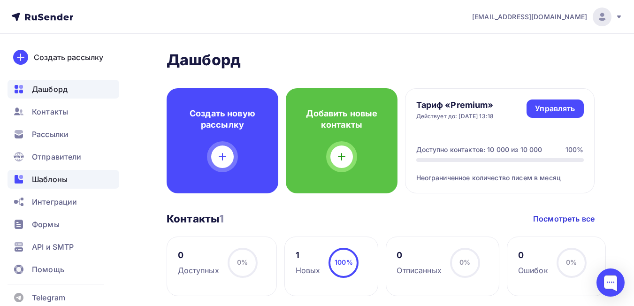
click at [59, 178] on span "Шаблоны" at bounding box center [50, 179] width 36 height 11
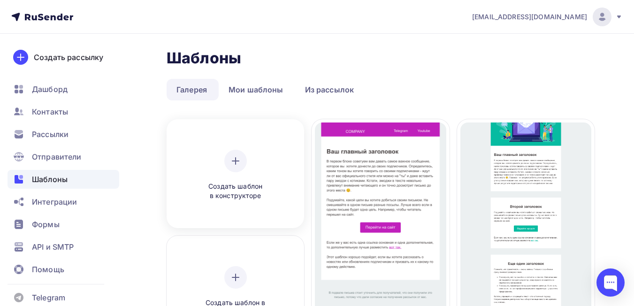
click at [235, 166] on icon at bounding box center [235, 160] width 11 height 11
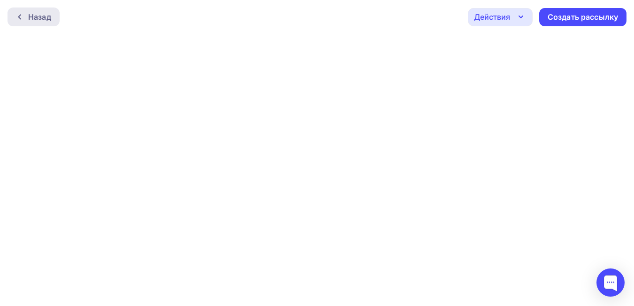
click at [39, 20] on div "Назад" at bounding box center [39, 16] width 23 height 11
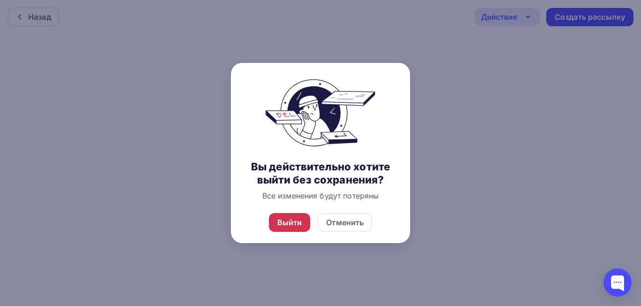
click at [292, 223] on div "Выйти" at bounding box center [289, 222] width 25 height 11
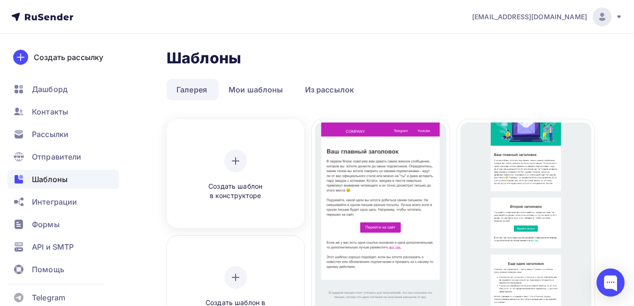
click at [234, 195] on span "Создать шаблон в конструкторе" at bounding box center [235, 191] width 89 height 19
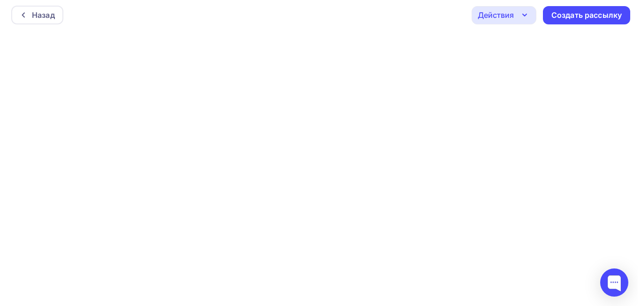
scroll to position [2, 0]
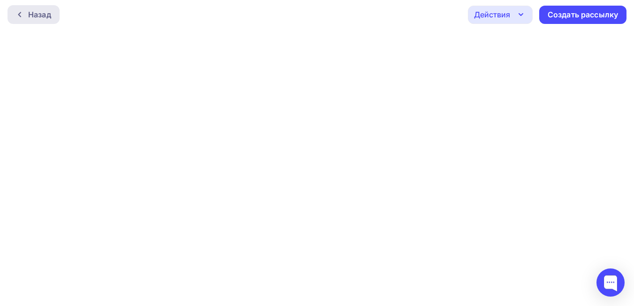
click at [43, 19] on div "Назад" at bounding box center [39, 14] width 23 height 11
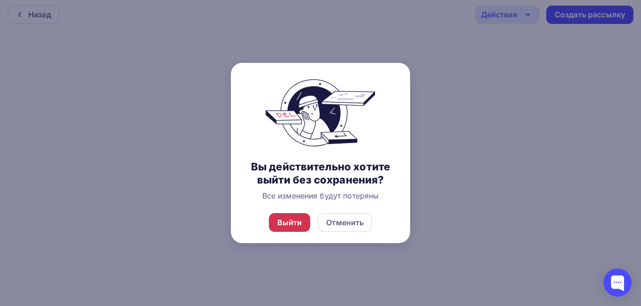
click at [282, 225] on div "Выйти" at bounding box center [289, 222] width 25 height 11
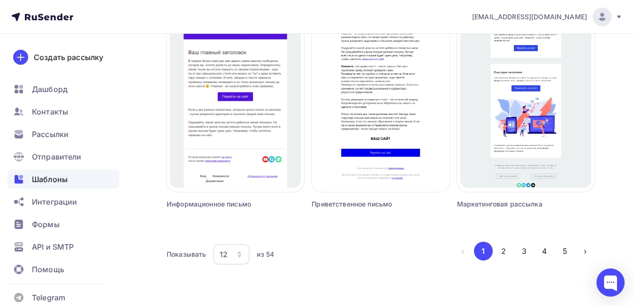
scroll to position [932, 0]
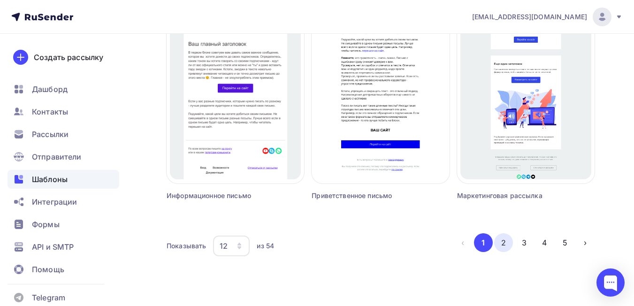
click at [506, 246] on button "2" at bounding box center [503, 242] width 19 height 19
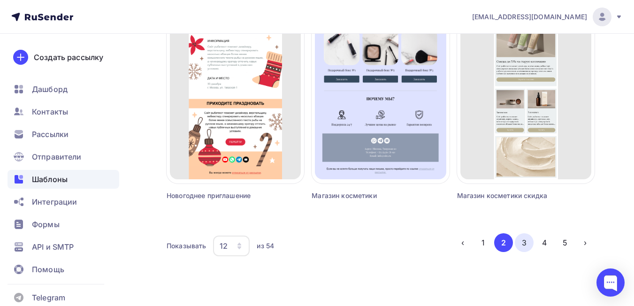
click at [525, 244] on button "3" at bounding box center [524, 242] width 19 height 19
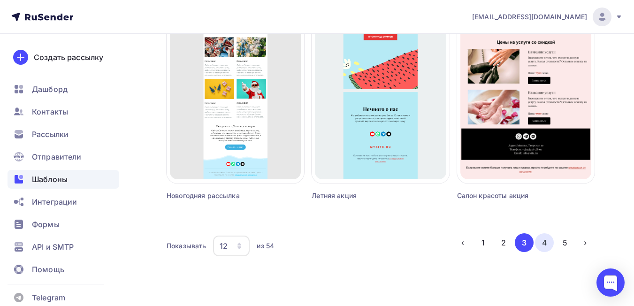
click at [549, 243] on button "4" at bounding box center [544, 242] width 19 height 19
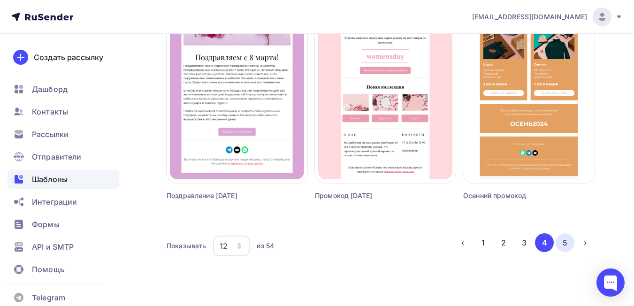
click at [567, 241] on button "5" at bounding box center [564, 242] width 19 height 19
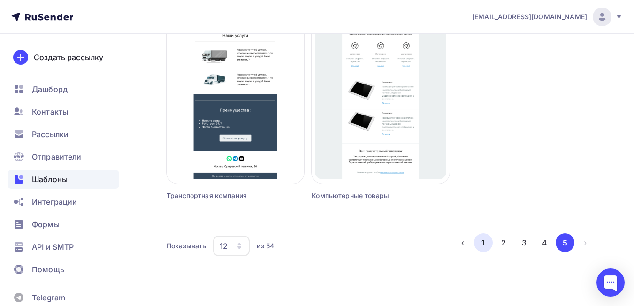
click at [485, 246] on button "1" at bounding box center [483, 242] width 19 height 19
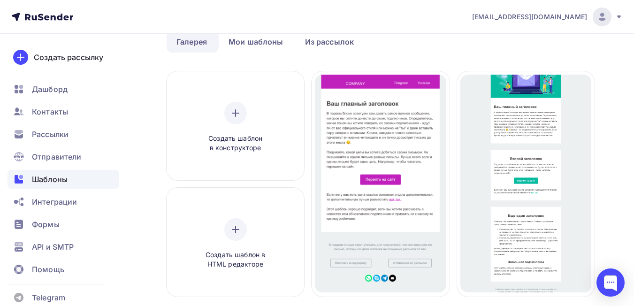
scroll to position [0, 0]
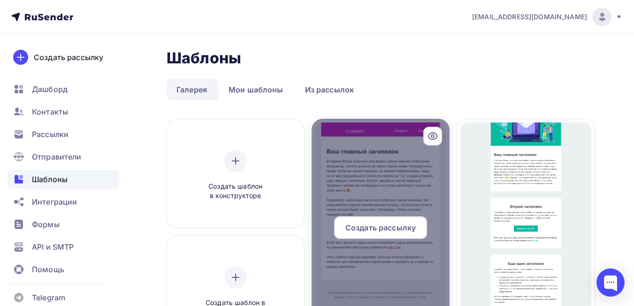
click at [389, 226] on span "Создать рассылку" at bounding box center [380, 227] width 70 height 11
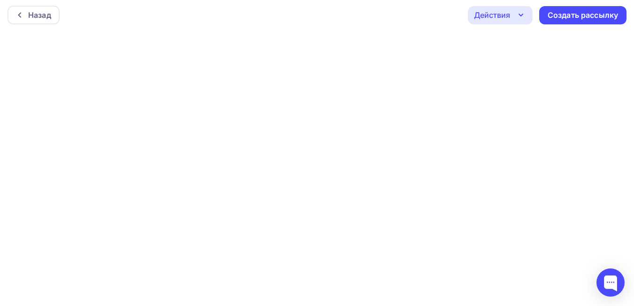
scroll to position [2, 0]
click at [376, 19] on div "Назад Действия Отправить тестовое письмо Предпросмотр Сохранить в Мои шаблоны В…" at bounding box center [317, 15] width 634 height 34
click at [521, 15] on icon "button" at bounding box center [521, 15] width 4 height 2
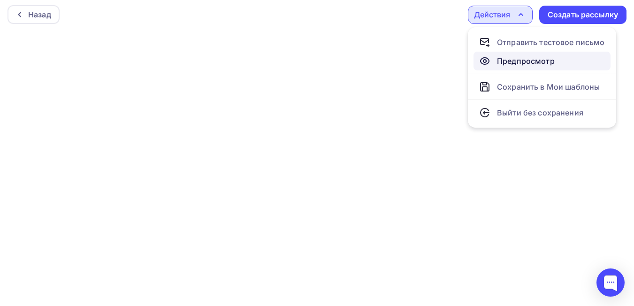
click at [519, 64] on div "Предпросмотр" at bounding box center [526, 60] width 58 height 11
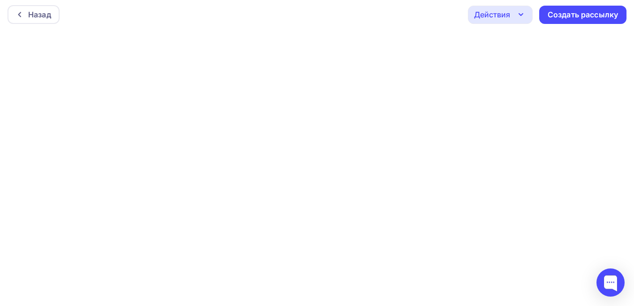
click at [530, 15] on div "Действия" at bounding box center [500, 15] width 65 height 18
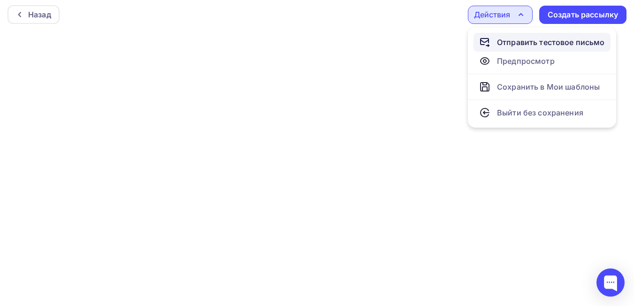
click at [524, 44] on div "Отправить тестовое письмо" at bounding box center [551, 42] width 108 height 11
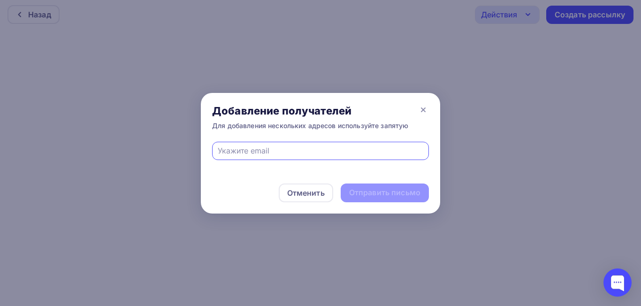
type input "sales-irk@dtrafo.com"
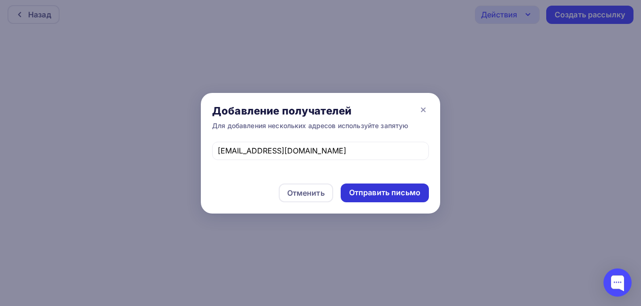
click at [373, 193] on div "Отправить письмо" at bounding box center [384, 192] width 71 height 11
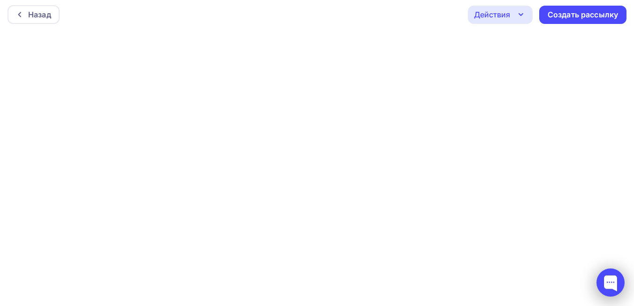
click at [610, 282] on div at bounding box center [610, 282] width 28 height 28
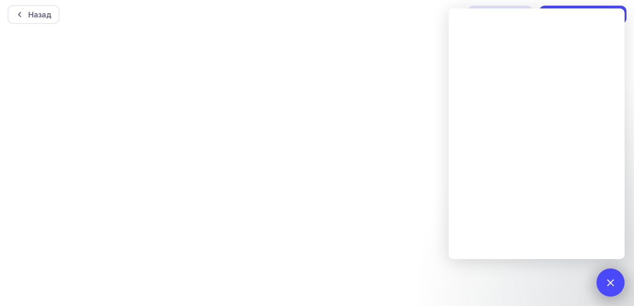
click at [607, 286] on div at bounding box center [610, 282] width 13 height 13
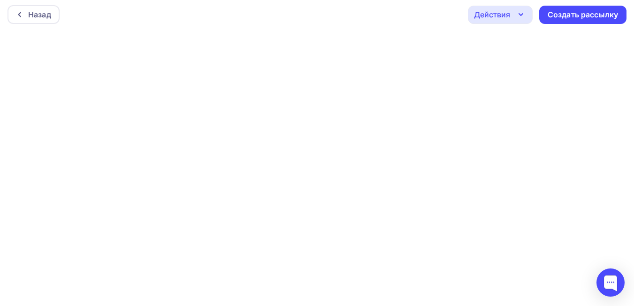
click at [518, 18] on icon "button" at bounding box center [520, 14] width 11 height 11
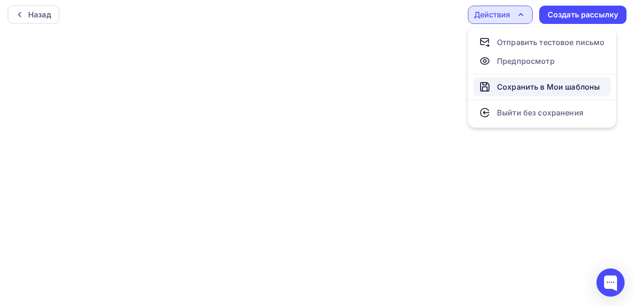
click at [513, 90] on div "Сохранить в Мои шаблоны" at bounding box center [548, 86] width 103 height 11
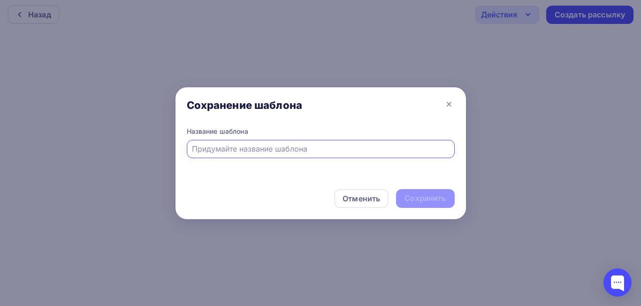
click at [303, 148] on input "text" at bounding box center [320, 148] width 257 height 11
click at [228, 148] on input "Выставка Трансформатор ПРО"" at bounding box center [320, 148] width 257 height 11
type input "Выставка "Трансформатор ПРО""
click at [420, 193] on div "Сохранить" at bounding box center [424, 198] width 41 height 11
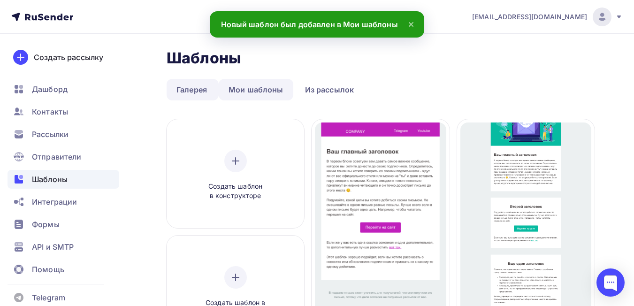
click at [259, 88] on link "Мои шаблоны" at bounding box center [256, 90] width 75 height 22
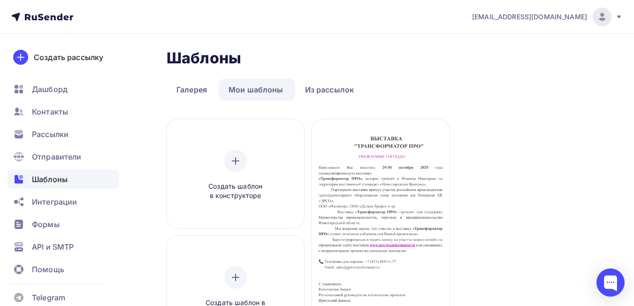
scroll to position [161, 0]
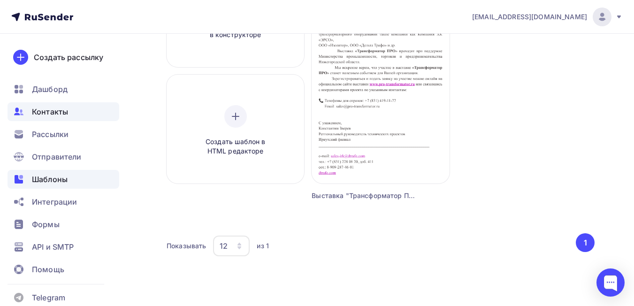
click at [61, 112] on span "Контакты" at bounding box center [50, 111] width 36 height 11
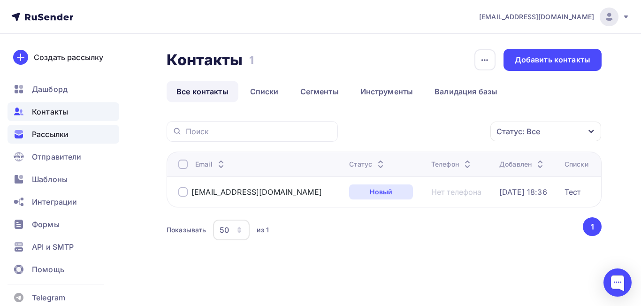
click at [46, 136] on span "Рассылки" at bounding box center [50, 134] width 37 height 11
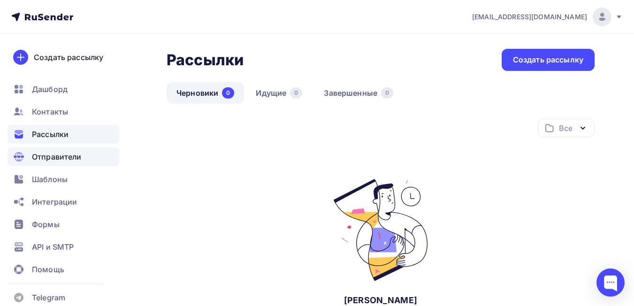
click at [63, 158] on span "Отправители" at bounding box center [57, 156] width 50 height 11
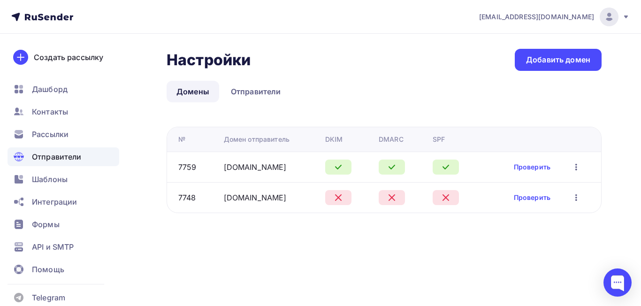
click at [577, 196] on icon "button" at bounding box center [575, 197] width 11 height 11
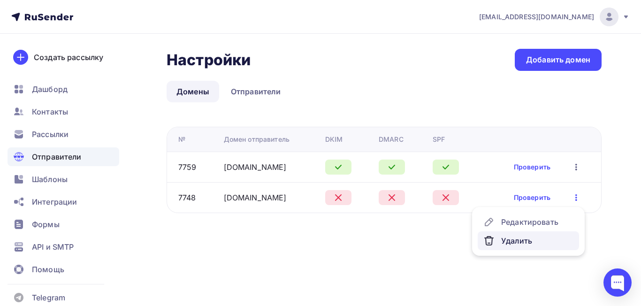
click at [522, 241] on div "Удалить" at bounding box center [528, 240] width 90 height 11
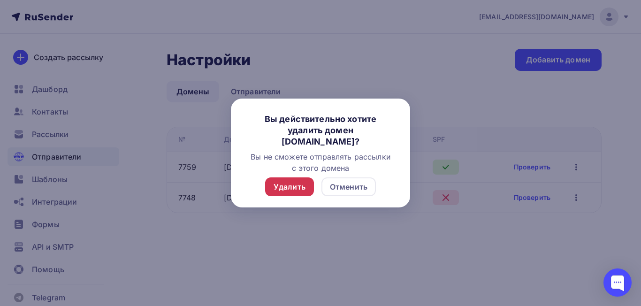
click at [287, 189] on div "Удалить" at bounding box center [290, 186] width 32 height 11
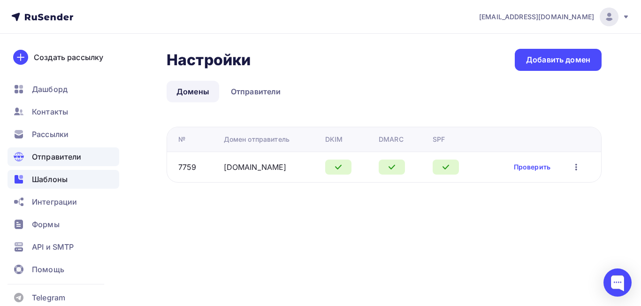
click at [54, 182] on span "Шаблоны" at bounding box center [50, 179] width 36 height 11
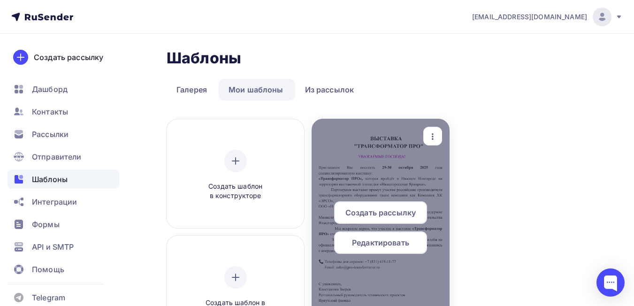
click at [398, 172] on div at bounding box center [380, 231] width 137 height 225
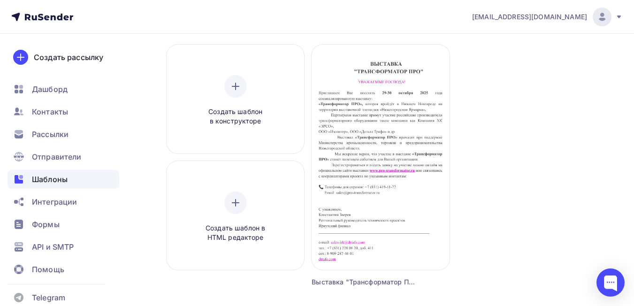
scroll to position [67, 0]
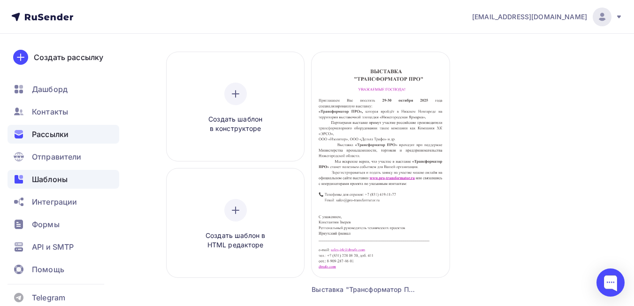
click at [53, 137] on span "Рассылки" at bounding box center [50, 134] width 37 height 11
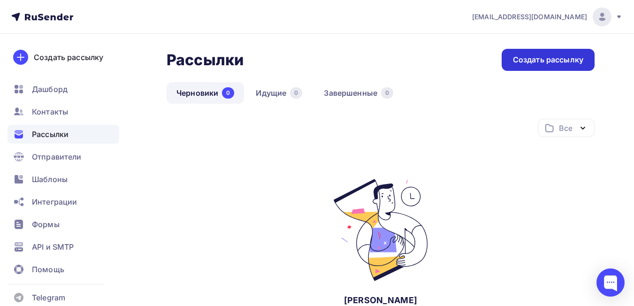
click at [550, 66] on div "Создать рассылку" at bounding box center [548, 60] width 93 height 22
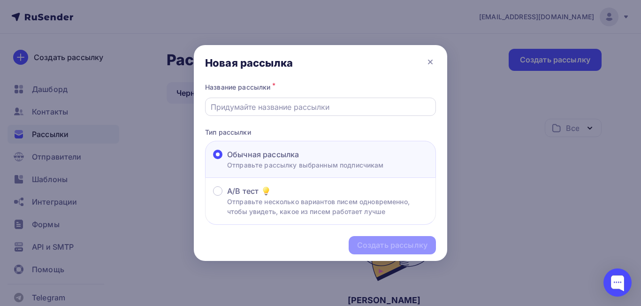
click at [287, 105] on input "text" at bounding box center [321, 106] width 220 height 11
type input "Трансформатор ПРО"
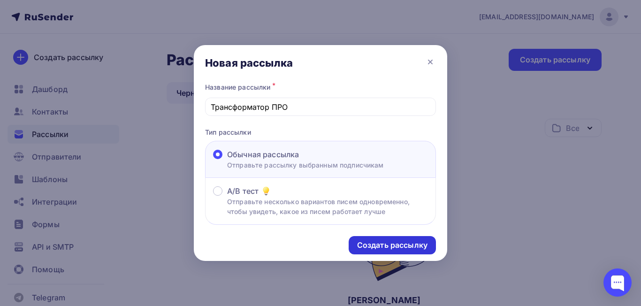
click at [391, 238] on div "Создать рассылку" at bounding box center [392, 245] width 87 height 18
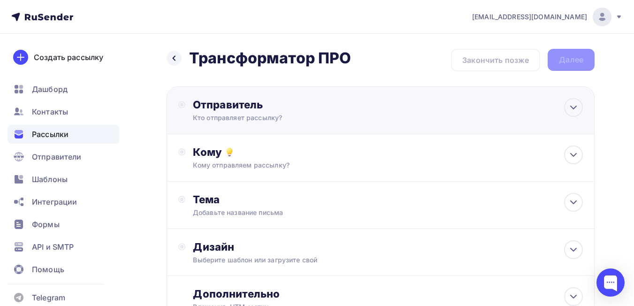
click at [376, 115] on div "Отправитель Кто отправляет рассылку? Email * k.zverev@pro-transformator.ru k.zv…" at bounding box center [294, 110] width 203 height 24
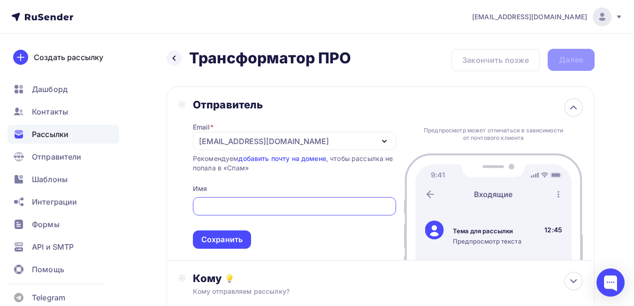
click at [254, 207] on input "text" at bounding box center [294, 206] width 192 height 11
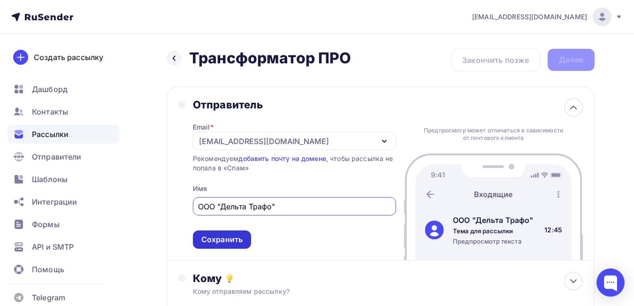
type input "ООО "Дельта Трафо""
click at [237, 242] on div "Сохранить" at bounding box center [221, 239] width 41 height 11
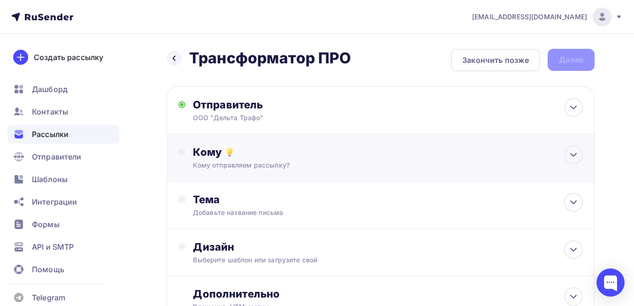
click at [414, 161] on div "Кому отправляем рассылку?" at bounding box center [368, 164] width 351 height 9
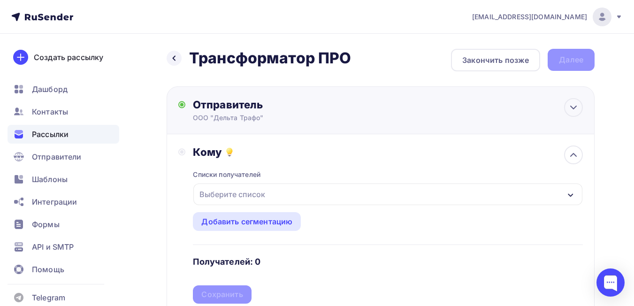
click at [523, 112] on div "Отправитель ООО "Дельта Трафо" Email * k.zverev@pro-transformator.ru k.zverev@p…" at bounding box center [381, 110] width 428 height 48
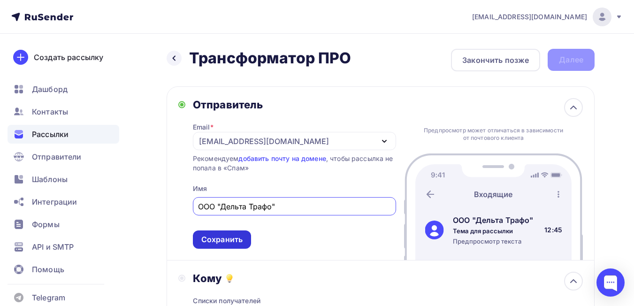
click at [230, 246] on div "Сохранить" at bounding box center [222, 239] width 58 height 18
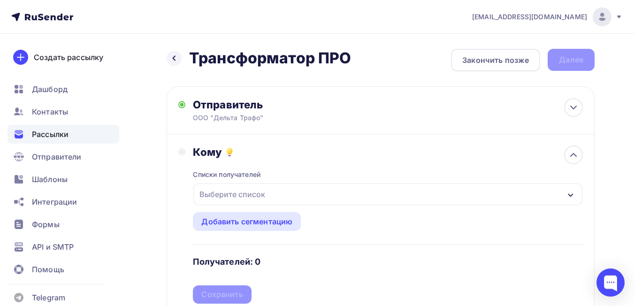
click at [356, 198] on div "Выберите список" at bounding box center [387, 194] width 389 height 22
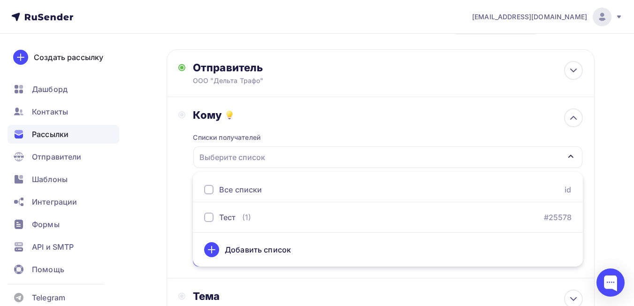
scroll to position [47, 0]
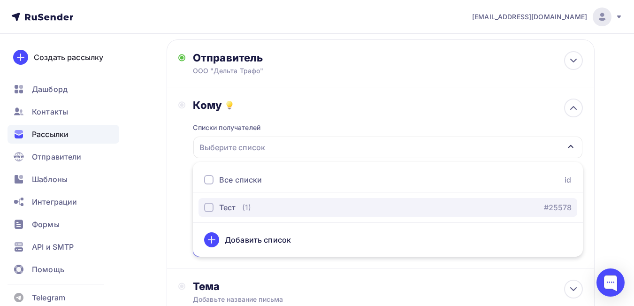
click at [213, 208] on div "button" at bounding box center [208, 207] width 9 height 9
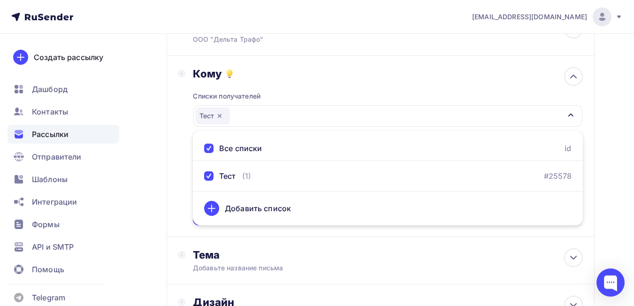
scroll to position [94, 0]
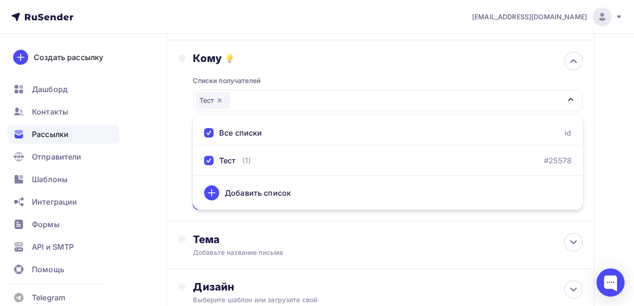
click at [604, 203] on div "Назад Трансформатор ПРО Трансформатор ПРО Закончить позже Далее Отправитель ООО…" at bounding box center [317, 182] width 634 height 484
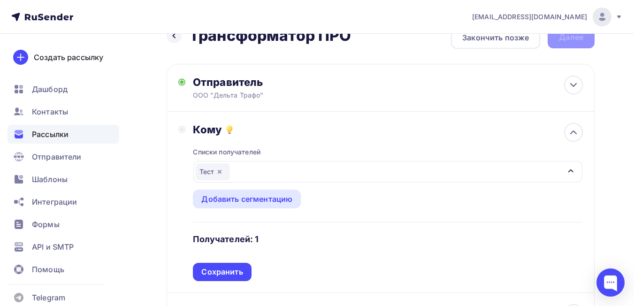
scroll to position [0, 0]
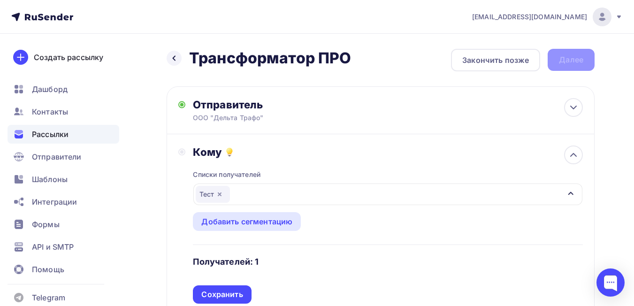
click at [221, 195] on icon "button" at bounding box center [220, 194] width 8 height 8
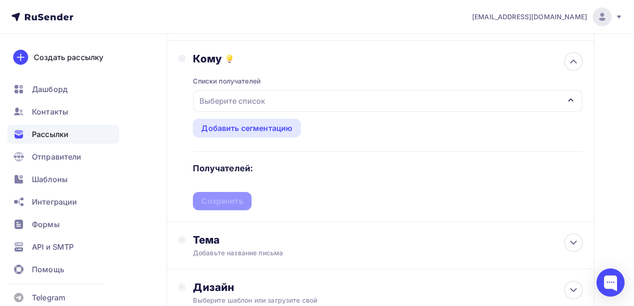
scroll to position [94, 0]
click at [323, 242] on div "Тема" at bounding box center [285, 239] width 185 height 13
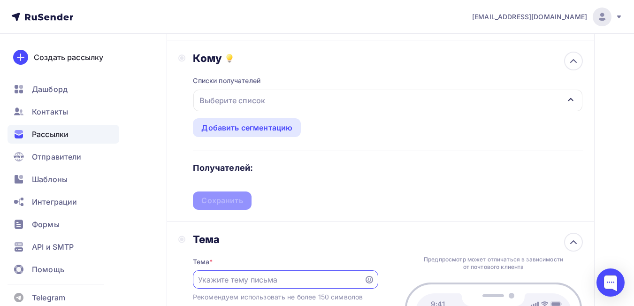
scroll to position [0, 0]
click at [501, 103] on div "Выберите список" at bounding box center [387, 101] width 389 height 22
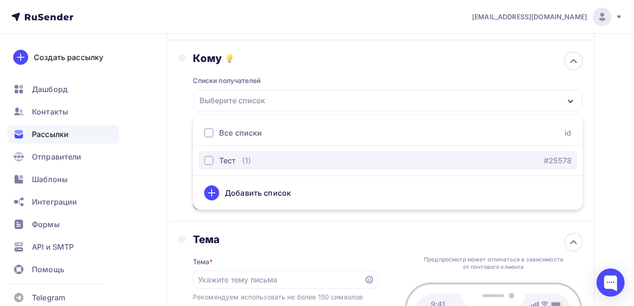
click at [221, 162] on div "Тест" at bounding box center [227, 160] width 16 height 11
click at [565, 161] on link "#25578" at bounding box center [558, 160] width 28 height 11
click at [208, 159] on div "button" at bounding box center [208, 160] width 9 height 9
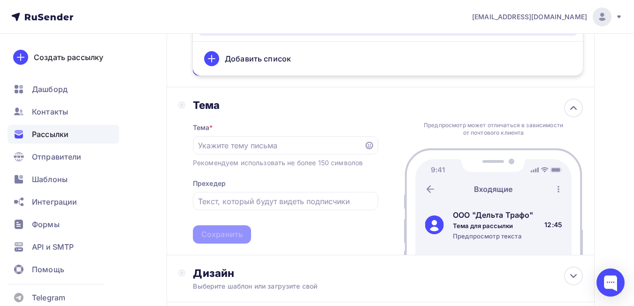
scroll to position [235, 0]
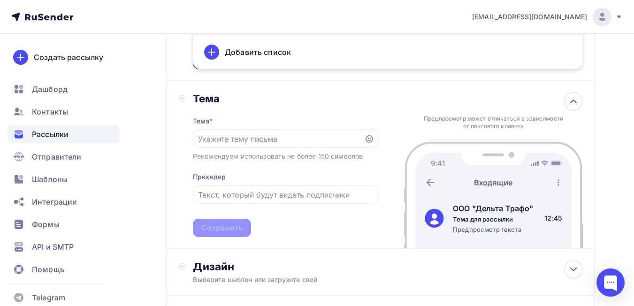
click at [170, 184] on div "Тема Тема * Рекомендуем использовать не более 150 символов Прехедер Сохранить П…" at bounding box center [381, 165] width 428 height 168
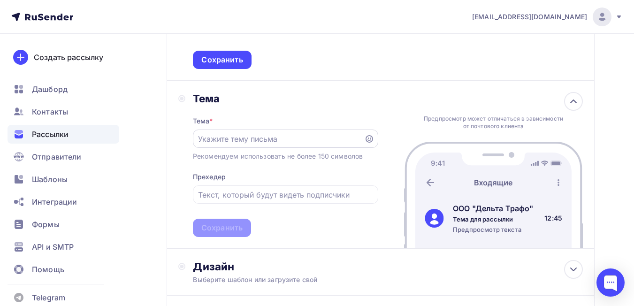
click at [315, 142] on input "text" at bounding box center [278, 138] width 160 height 11
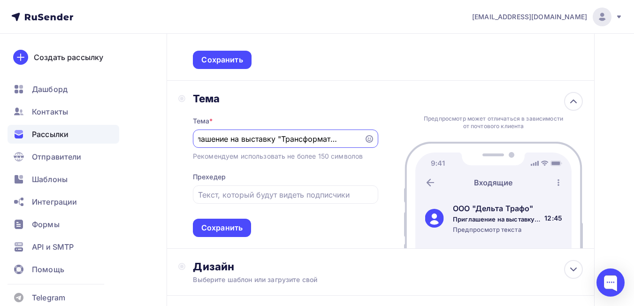
scroll to position [0, 23]
type input "Приглашение на выставку "Трансформатор ПРО""
drag, startPoint x: 360, startPoint y: 137, endPoint x: 225, endPoint y: 143, distance: 135.3
click at [173, 141] on div "Тема Тема * Приглашение на выставку "Трансформатор ПРО" Рекомендуем использоват…" at bounding box center [381, 165] width 428 height 168
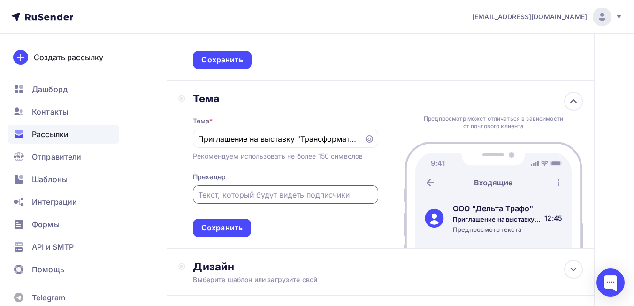
click at [256, 194] on input "text" at bounding box center [285, 194] width 175 height 11
paste input "Приглашение на выставку "Трансформатор ПРО""
type input "Приглашение на выставку "Трансформатор ПРО""
click at [209, 227] on div "Сохранить" at bounding box center [221, 227] width 41 height 11
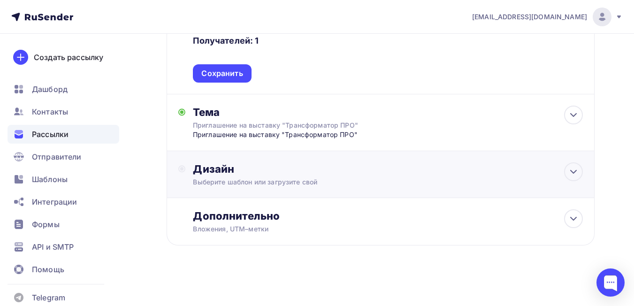
scroll to position [221, 0]
click at [318, 182] on div "Выберите шаблон или загрузите свой" at bounding box center [368, 181] width 351 height 9
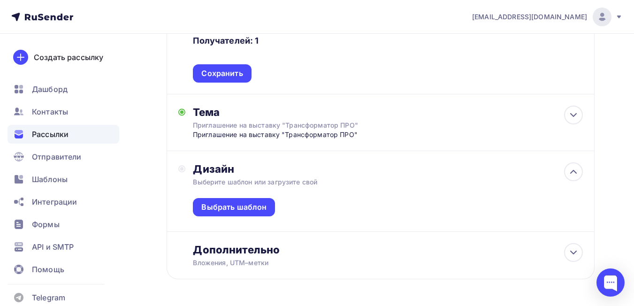
scroll to position [235, 0]
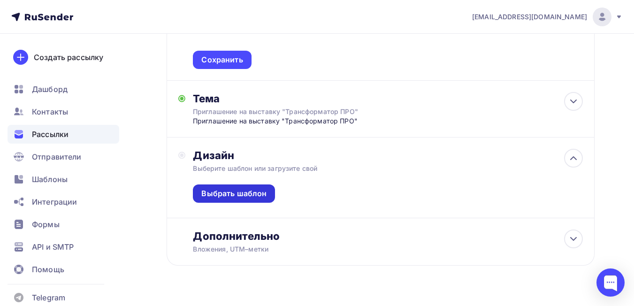
click at [260, 195] on div "Выбрать шаблон" at bounding box center [233, 193] width 65 height 11
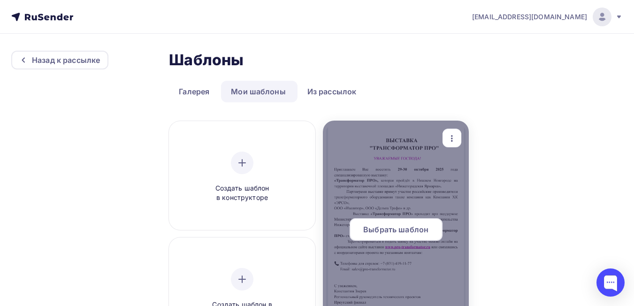
click at [401, 183] on div at bounding box center [396, 233] width 146 height 225
click at [410, 227] on span "Выбрать шаблон" at bounding box center [395, 229] width 65 height 11
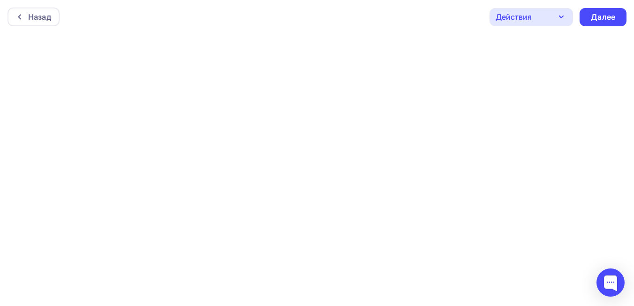
scroll to position [2, 0]
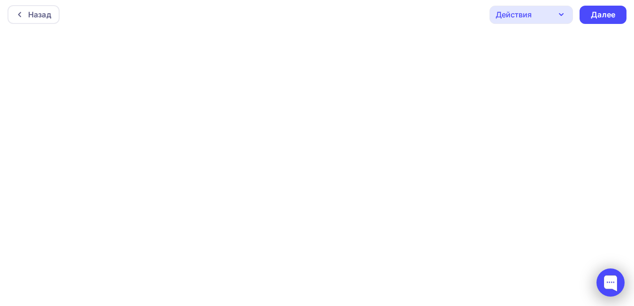
click at [611, 281] on div at bounding box center [610, 282] width 28 height 28
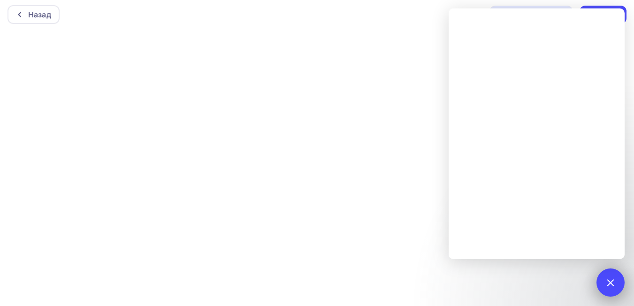
drag, startPoint x: 614, startPoint y: 284, endPoint x: 594, endPoint y: 275, distance: 21.4
click at [610, 282] on div at bounding box center [610, 282] width 13 height 13
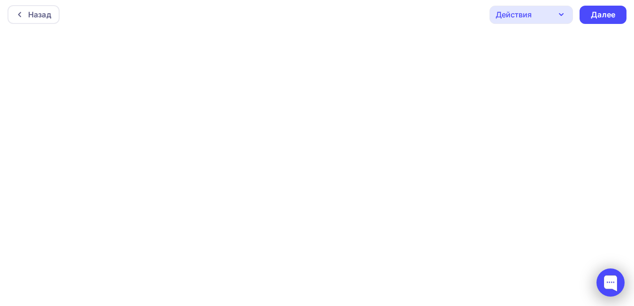
click at [611, 285] on div at bounding box center [610, 282] width 28 height 28
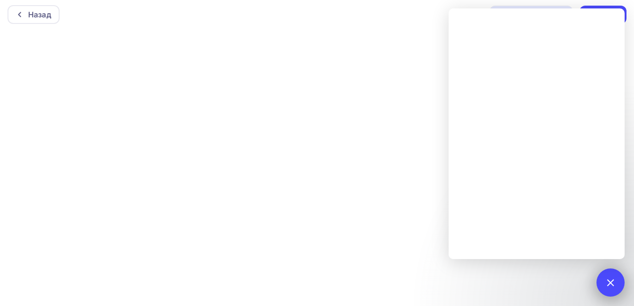
click at [606, 283] on div at bounding box center [610, 282] width 13 height 13
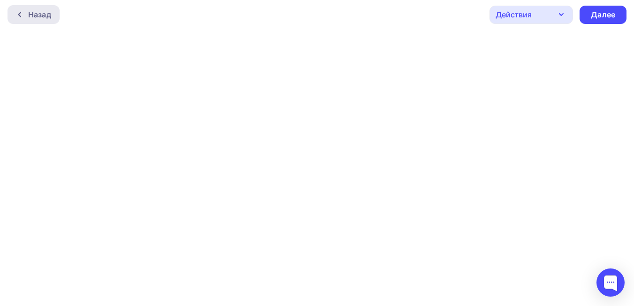
click at [35, 16] on div "Назад" at bounding box center [39, 14] width 23 height 11
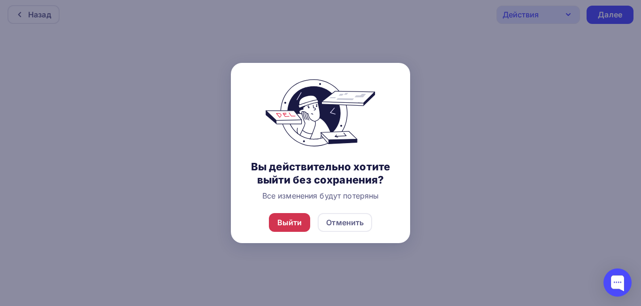
click at [298, 223] on div "Выйти" at bounding box center [289, 222] width 25 height 11
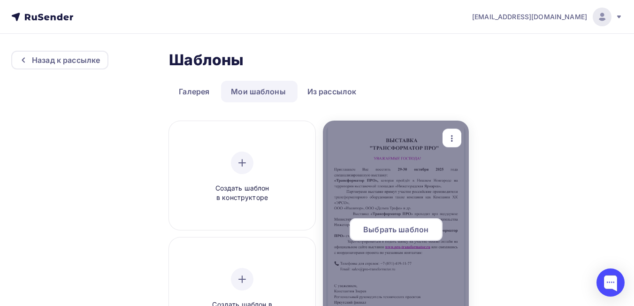
click at [395, 232] on span "Выбрать шаблон" at bounding box center [395, 229] width 65 height 11
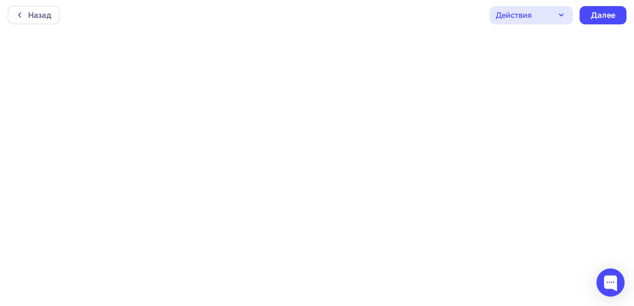
scroll to position [2, 0]
click at [611, 289] on div at bounding box center [610, 282] width 28 height 28
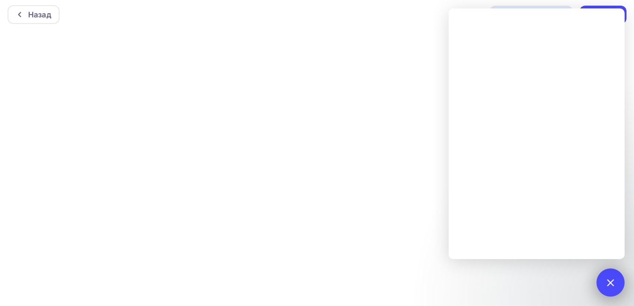
click at [607, 281] on div at bounding box center [610, 282] width 13 height 13
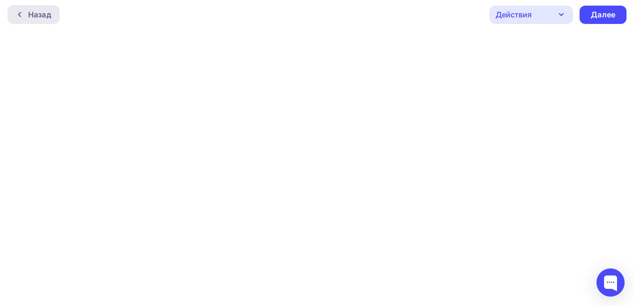
click at [21, 19] on div "Назад" at bounding box center [34, 14] width 52 height 19
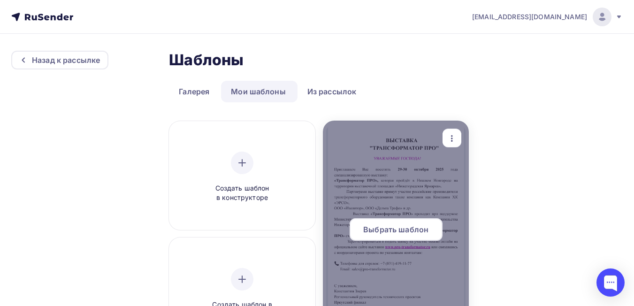
click at [404, 228] on span "Выбрать шаблон" at bounding box center [395, 229] width 65 height 11
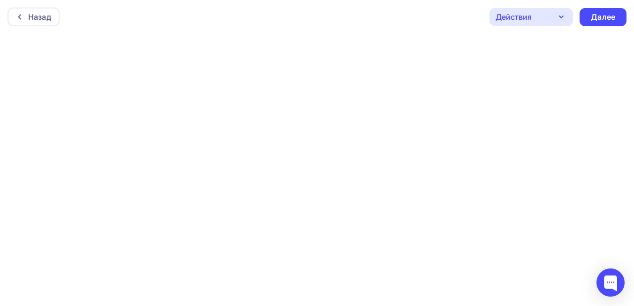
click at [556, 17] on icon "button" at bounding box center [560, 16] width 11 height 11
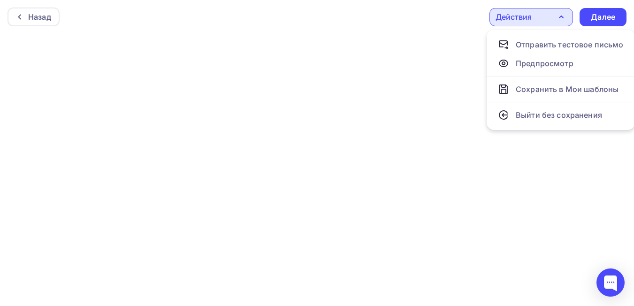
click at [379, 29] on div "Назад Действия Отправить тестовое письмо Предпросмотр Сохранить в Мои шаблоны В…" at bounding box center [317, 17] width 634 height 34
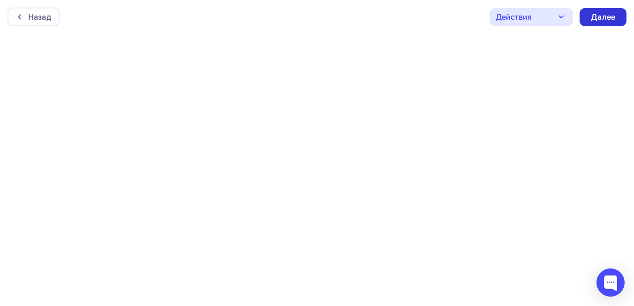
click at [602, 17] on div "Далее" at bounding box center [603, 17] width 24 height 11
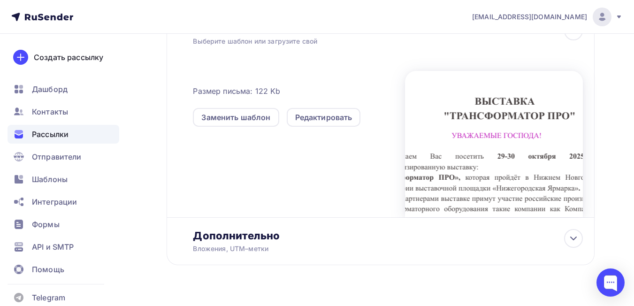
scroll to position [248, 0]
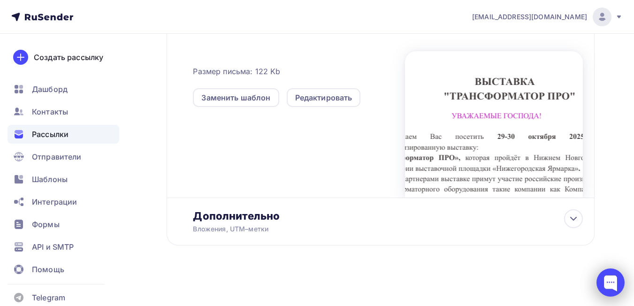
click at [616, 282] on div at bounding box center [610, 282] width 28 height 28
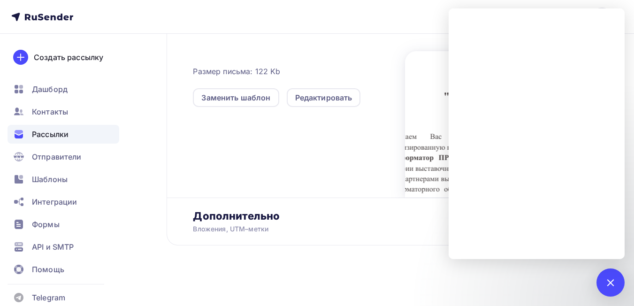
drag, startPoint x: 612, startPoint y: 282, endPoint x: 569, endPoint y: 279, distance: 43.3
click at [611, 282] on div at bounding box center [610, 282] width 13 height 13
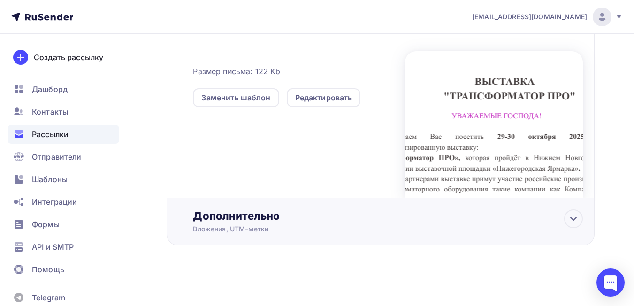
click at [253, 216] on div "Дополнительно" at bounding box center [388, 215] width 390 height 13
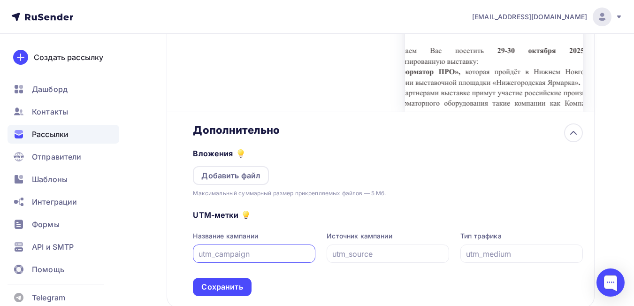
scroll to position [388, 0]
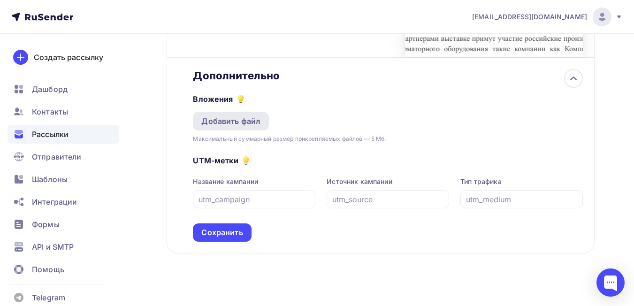
click at [243, 123] on div "Добавить файл" at bounding box center [230, 120] width 59 height 11
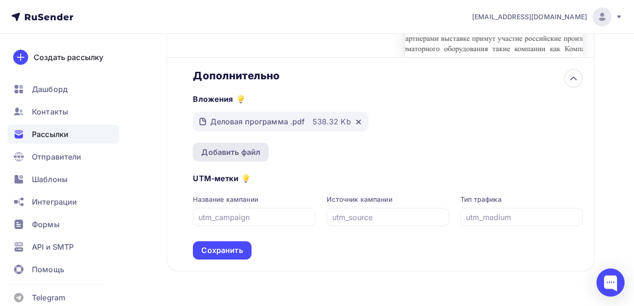
click at [250, 149] on div "Добавить файл" at bounding box center [230, 151] width 59 height 11
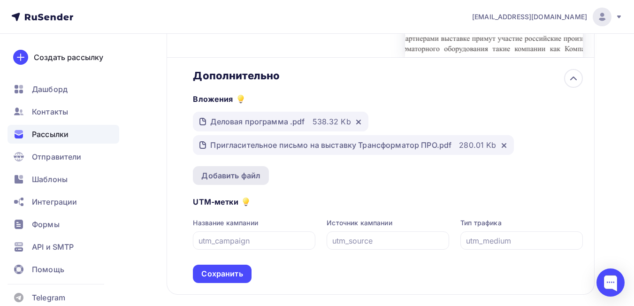
click at [248, 176] on div "Добавить файл" at bounding box center [230, 175] width 59 height 11
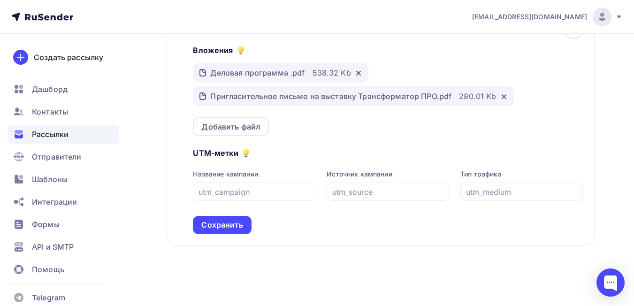
scroll to position [437, 0]
click at [610, 282] on div at bounding box center [610, 282] width 28 height 28
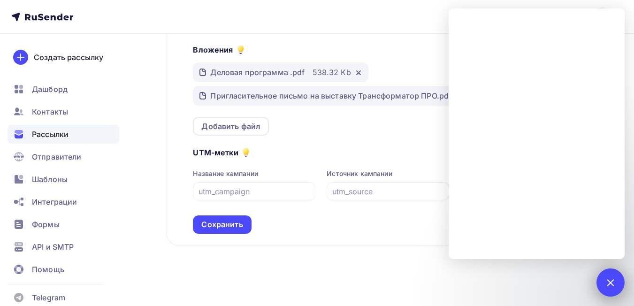
click at [614, 290] on div at bounding box center [610, 282] width 28 height 28
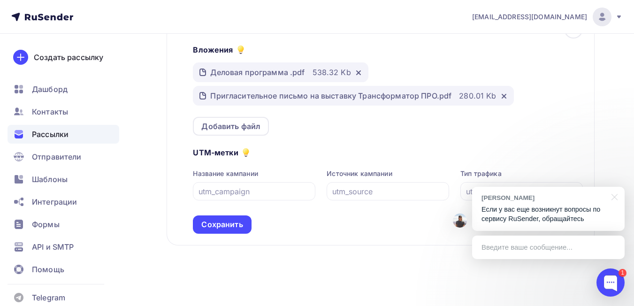
drag, startPoint x: 616, startPoint y: 198, endPoint x: 606, endPoint y: 199, distance: 10.4
click at [616, 197] on div at bounding box center [612, 196] width 23 height 19
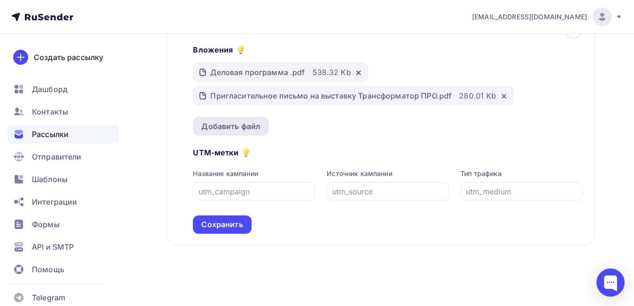
click at [233, 121] on div "Добавить файл" at bounding box center [230, 126] width 59 height 11
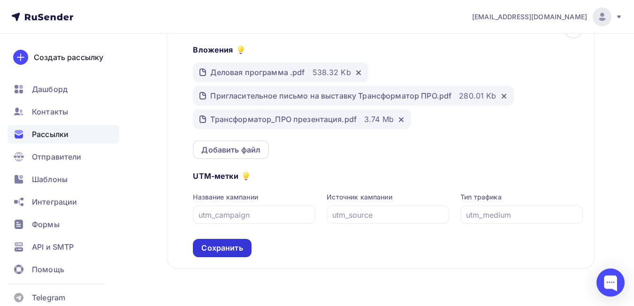
click at [227, 252] on div "Сохранить" at bounding box center [221, 248] width 41 height 11
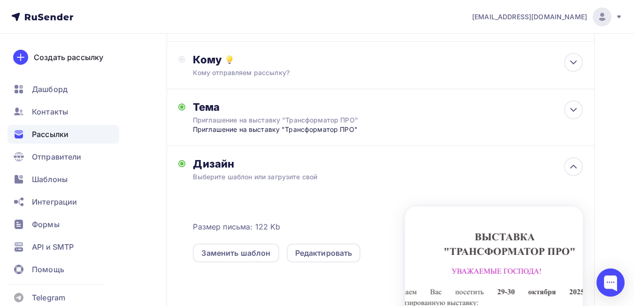
scroll to position [0, 0]
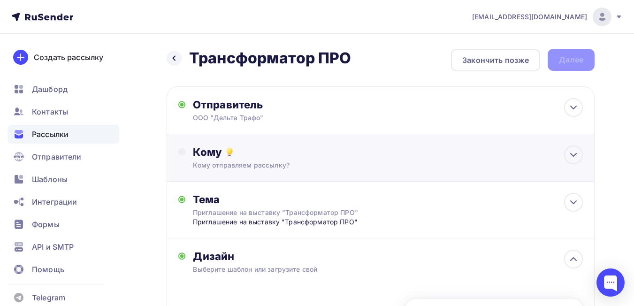
click at [461, 167] on div "Кому отправляем рассылку?" at bounding box center [368, 164] width 351 height 9
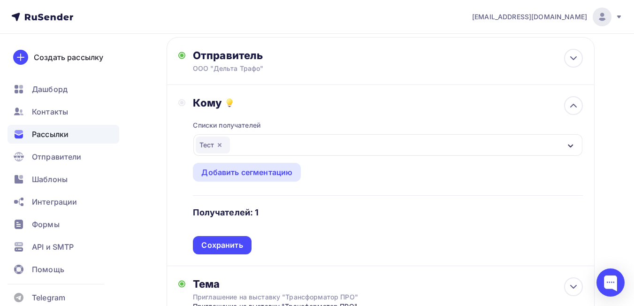
scroll to position [141, 0]
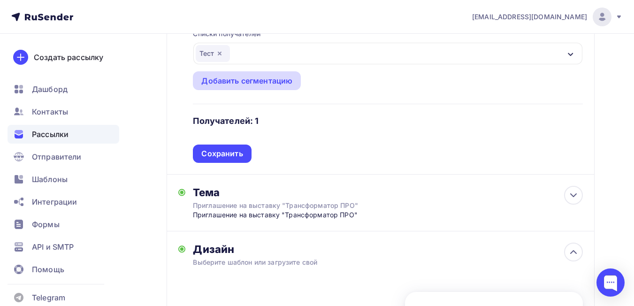
click at [214, 81] on div "Добавить сегментацию" at bounding box center [246, 80] width 91 height 11
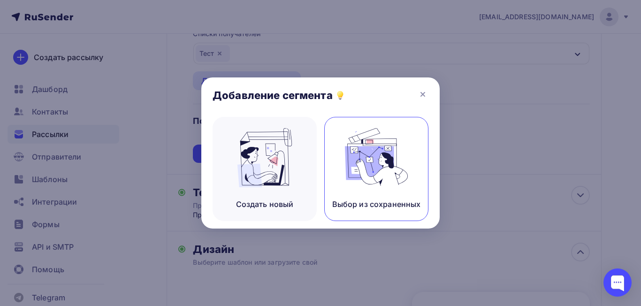
click at [380, 152] on img at bounding box center [376, 157] width 63 height 59
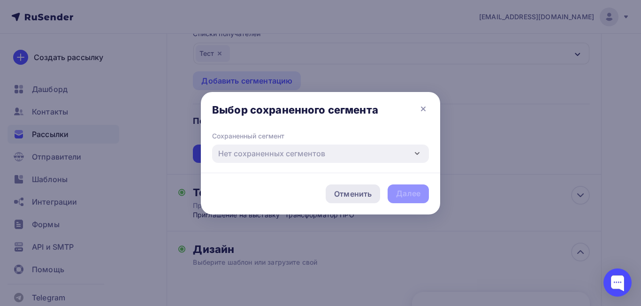
click at [363, 194] on div "Отменить" at bounding box center [353, 193] width 38 height 11
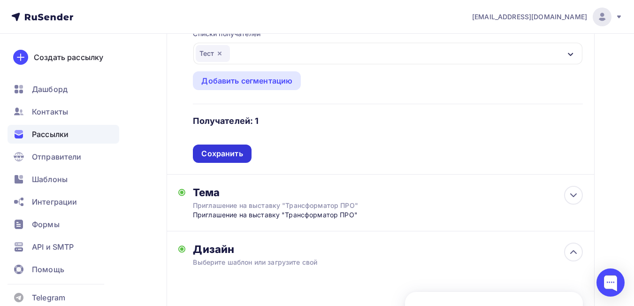
click at [240, 153] on div "Сохранить" at bounding box center [221, 153] width 41 height 11
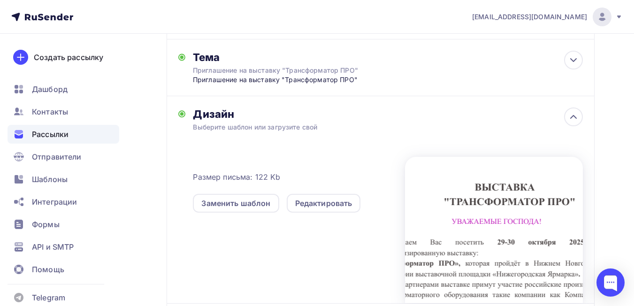
scroll to position [0, 0]
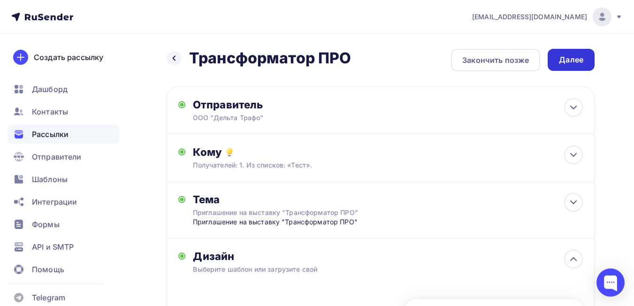
click at [579, 63] on div "Далее" at bounding box center [571, 59] width 24 height 11
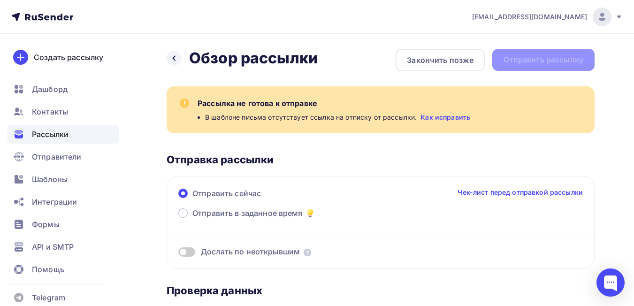
click at [452, 116] on link "Как исправить" at bounding box center [445, 117] width 50 height 9
click at [59, 181] on span "Шаблоны" at bounding box center [50, 179] width 36 height 11
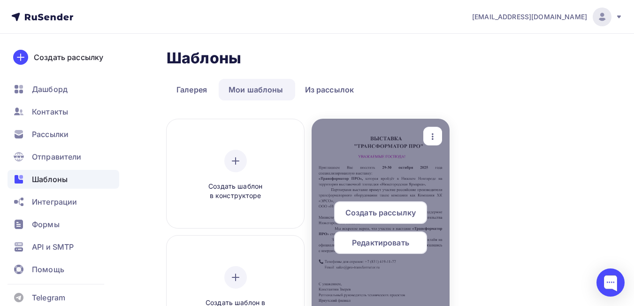
click at [383, 243] on span "Редактировать" at bounding box center [380, 242] width 57 height 11
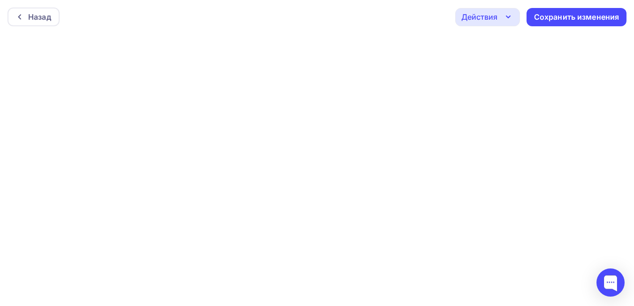
scroll to position [2, 0]
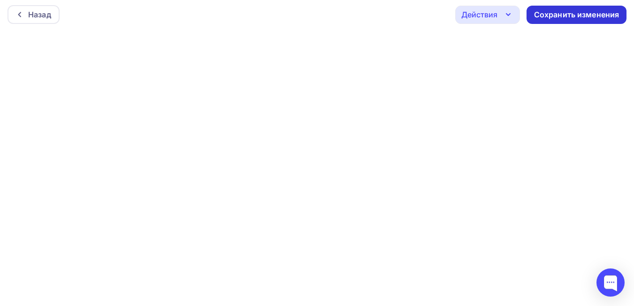
click at [547, 9] on div "Сохранить изменения" at bounding box center [576, 15] width 100 height 18
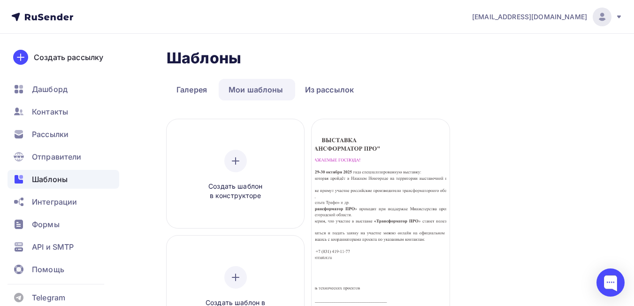
scroll to position [47, 0]
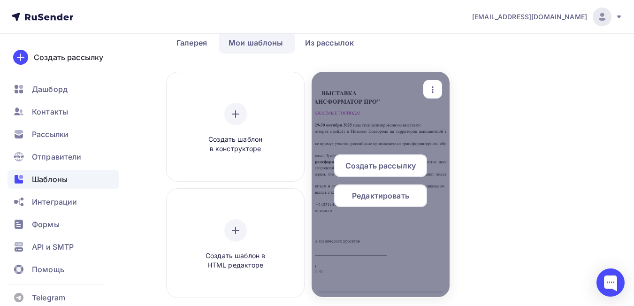
click at [362, 199] on span "Редактировать" at bounding box center [380, 195] width 57 height 11
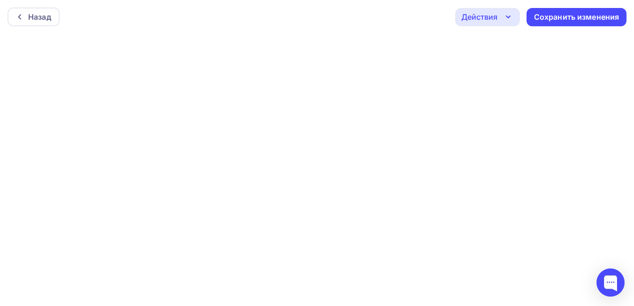
click at [274, 25] on div "Назад Действия Отправить тестовое письмо Предпросмотр Выйти без сохранения Сохр…" at bounding box center [317, 17] width 634 height 34
click at [549, 15] on div "Сохранить изменения" at bounding box center [576, 17] width 85 height 11
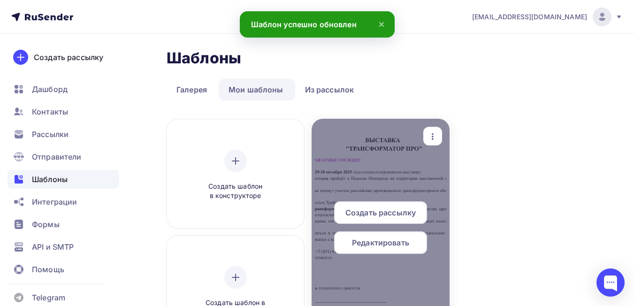
click at [390, 242] on span "Редактировать" at bounding box center [380, 242] width 57 height 11
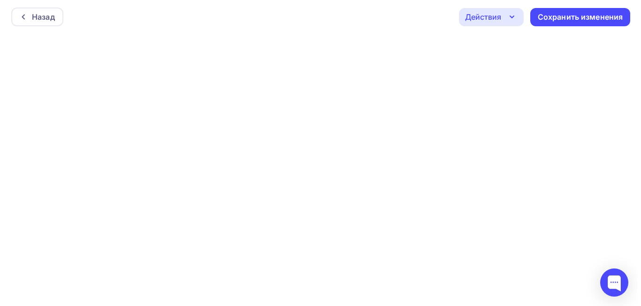
scroll to position [2, 0]
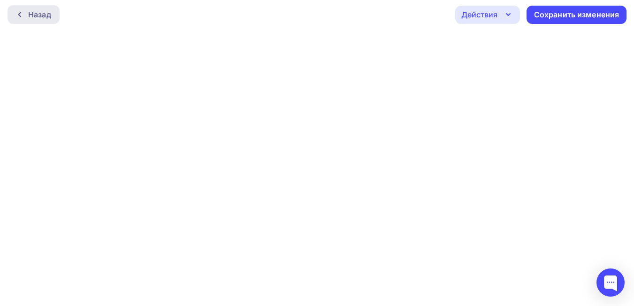
click at [34, 16] on div "Назад" at bounding box center [39, 14] width 23 height 11
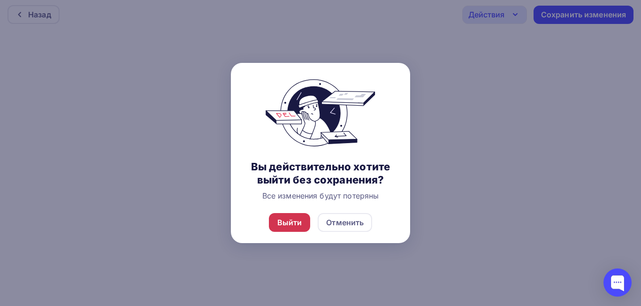
click at [287, 221] on div "Выйти" at bounding box center [289, 222] width 25 height 11
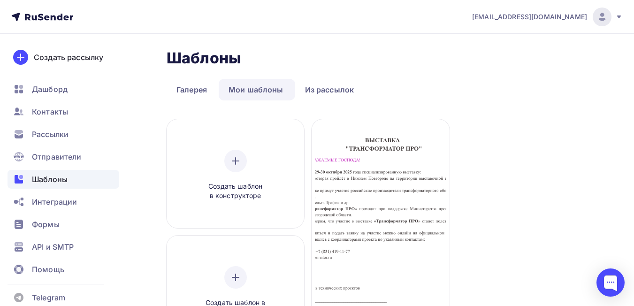
click at [275, 91] on link "Мои шаблоны" at bounding box center [256, 90] width 75 height 22
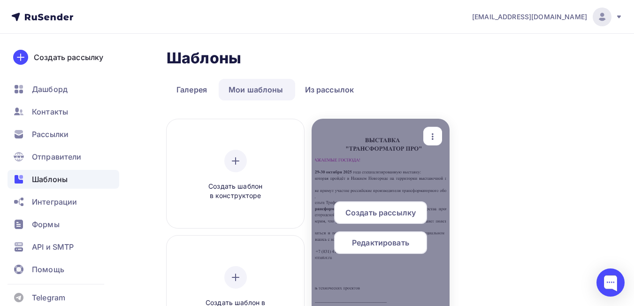
click at [435, 139] on icon "button" at bounding box center [432, 136] width 11 height 11
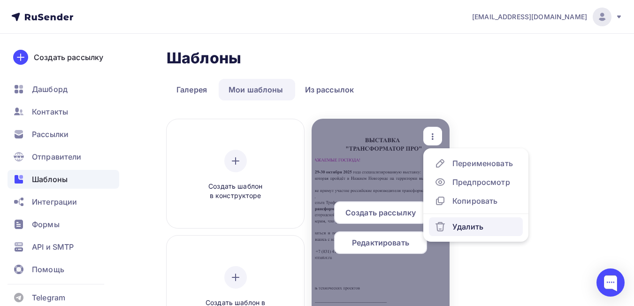
click at [458, 225] on div "Удалить" at bounding box center [467, 226] width 31 height 11
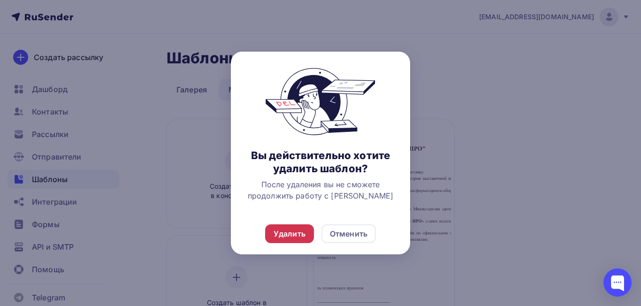
click at [284, 240] on div "Удалить" at bounding box center [289, 233] width 49 height 19
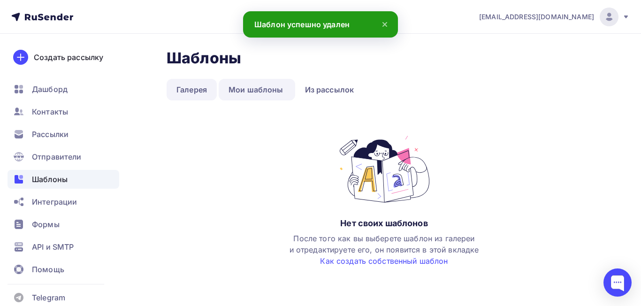
click at [185, 93] on link "Галерея" at bounding box center [192, 90] width 50 height 22
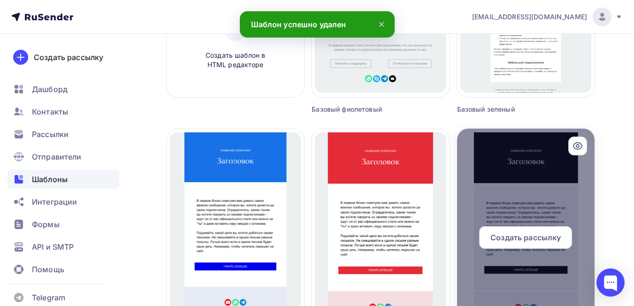
scroll to position [328, 0]
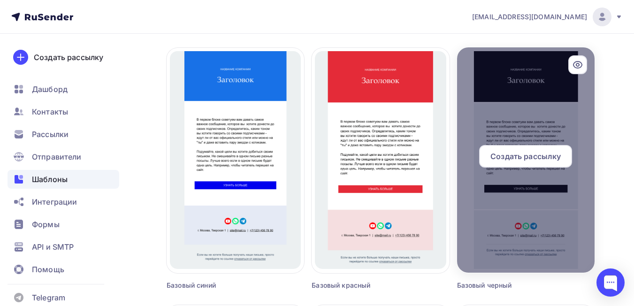
click at [542, 177] on div at bounding box center [525, 159] width 137 height 225
click at [533, 154] on span "Создать рассылку" at bounding box center [525, 156] width 70 height 11
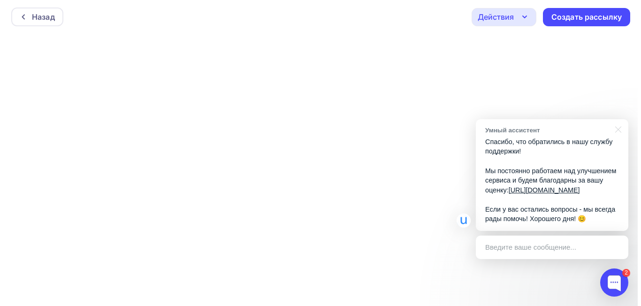
scroll to position [2, 0]
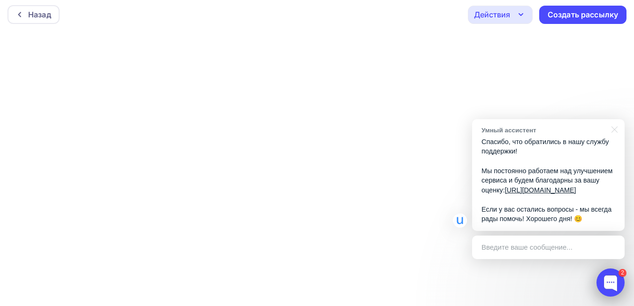
click at [608, 282] on div at bounding box center [610, 282] width 28 height 28
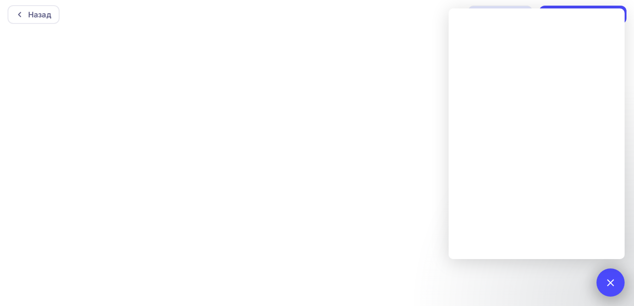
click at [604, 279] on div "2" at bounding box center [610, 282] width 28 height 28
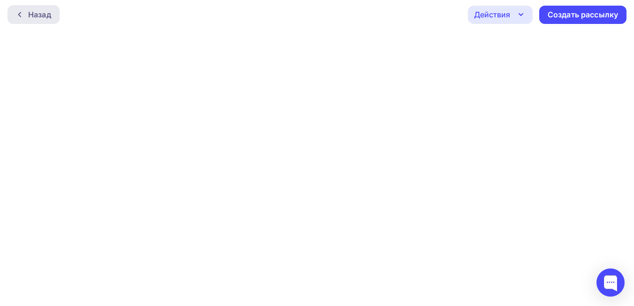
click at [42, 17] on div "Назад" at bounding box center [39, 14] width 23 height 11
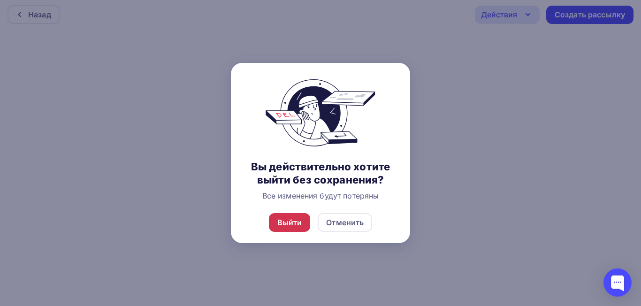
click at [283, 226] on div "Выйти" at bounding box center [289, 222] width 25 height 11
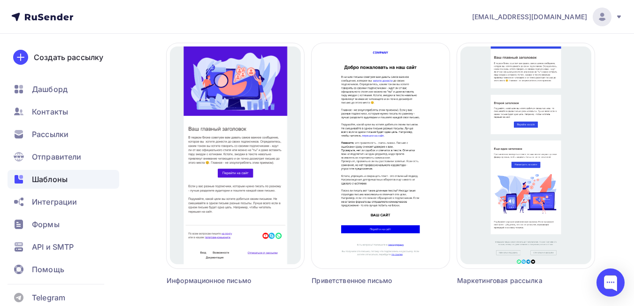
scroll to position [838, 0]
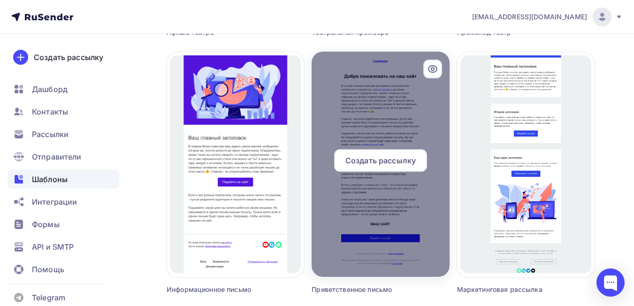
click at [384, 159] on span "Создать рассылку" at bounding box center [380, 160] width 70 height 11
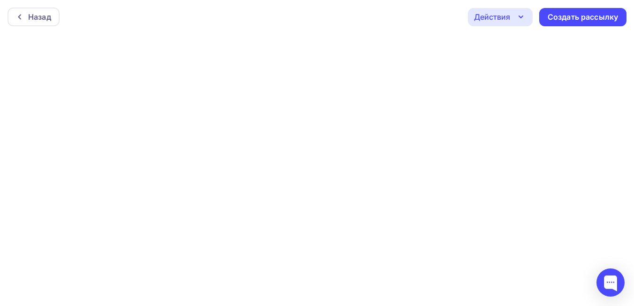
click at [388, 23] on div "Назад Действия Отправить тестовое письмо Предпросмотр Сохранить в Мои шаблоны В…" at bounding box center [317, 17] width 634 height 34
click at [380, 23] on div "Назад Действия Отправить тестовое письмо Предпросмотр Сохранить в Мои шаблоны В…" at bounding box center [317, 17] width 634 height 34
click at [558, 17] on div "Создать рассылку" at bounding box center [582, 17] width 70 height 11
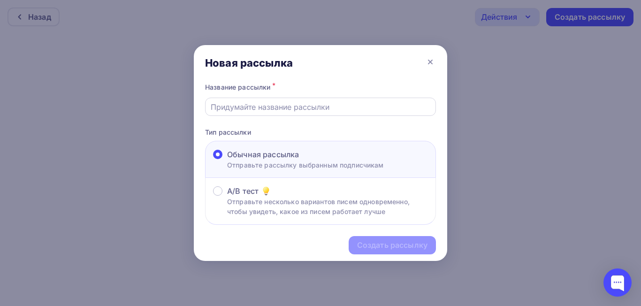
click at [327, 111] on input "text" at bounding box center [321, 106] width 220 height 11
type input "Трансформатор ПРО"
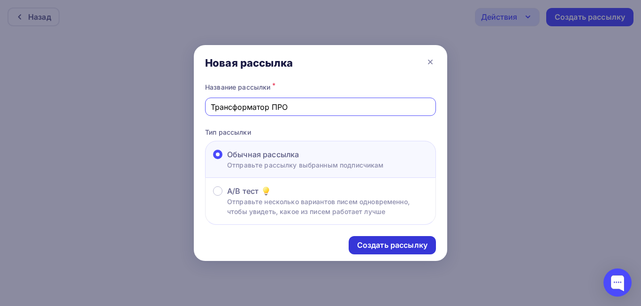
click at [393, 249] on div "Создать рассылку" at bounding box center [392, 245] width 70 height 11
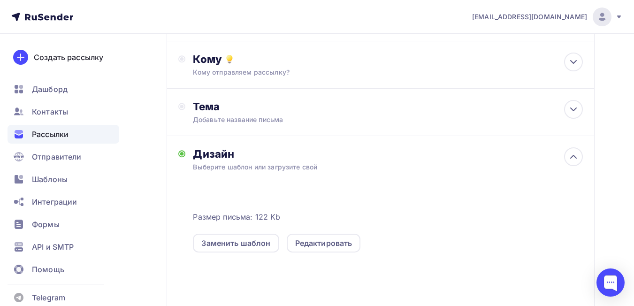
scroll to position [94, 0]
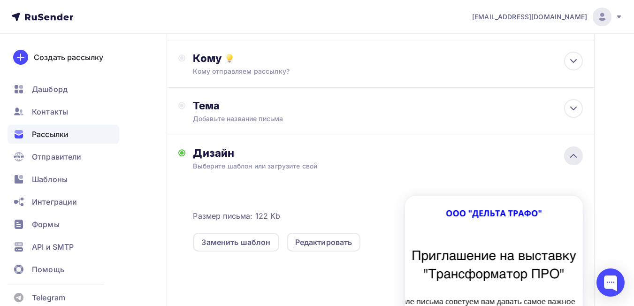
click at [574, 156] on icon at bounding box center [573, 155] width 11 height 11
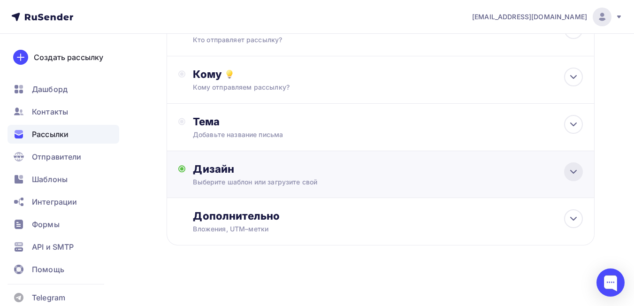
click at [574, 156] on div "Дизайн Выберите шаблон или загрузите свой Размер письма: 122 Kb Заменить шаблон…" at bounding box center [381, 174] width 428 height 47
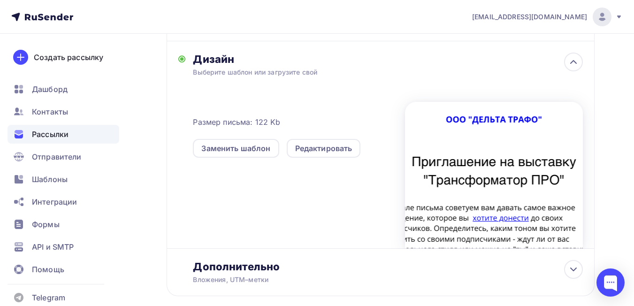
scroll to position [0, 0]
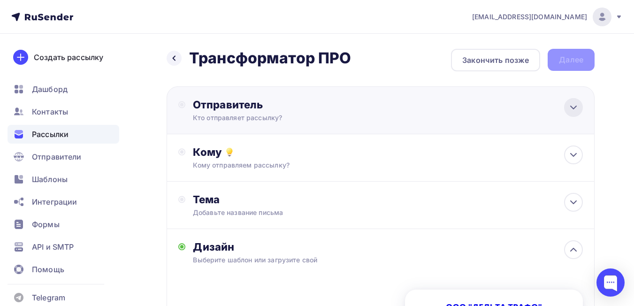
click at [572, 106] on icon at bounding box center [573, 107] width 11 height 11
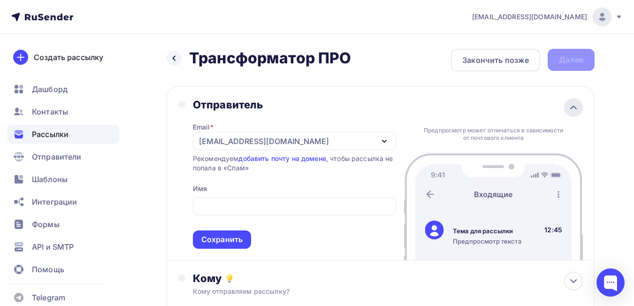
click at [572, 106] on icon at bounding box center [573, 107] width 11 height 11
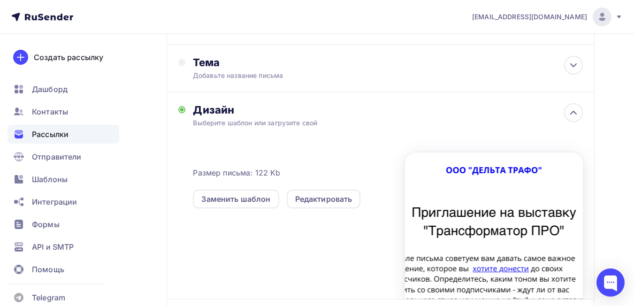
scroll to position [188, 0]
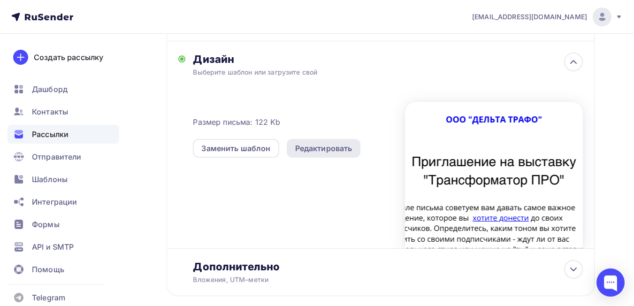
click at [342, 150] on div "Редактировать" at bounding box center [323, 148] width 57 height 11
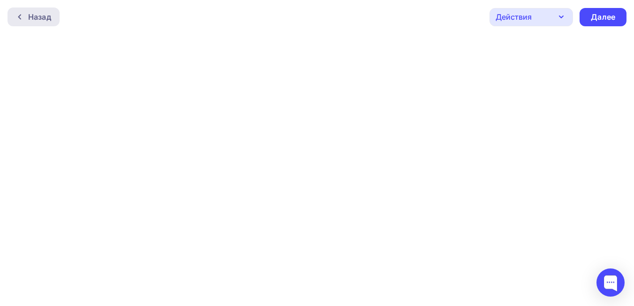
click at [38, 22] on div "Назад" at bounding box center [39, 16] width 23 height 11
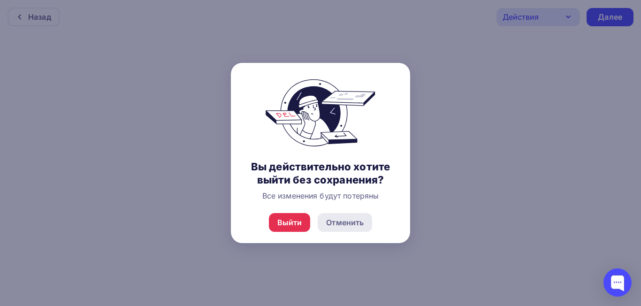
click at [342, 222] on div "Отменить" at bounding box center [345, 222] width 38 height 11
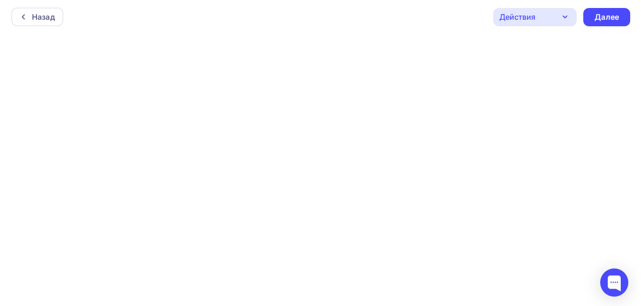
scroll to position [2, 0]
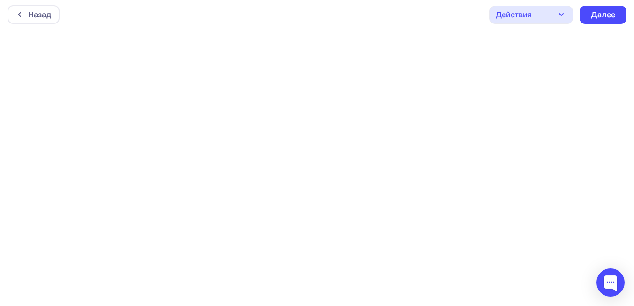
click at [427, 6] on div "Назад Действия Отправить тестовое письмо Предпросмотр Сохранить в Мои шаблоны В…" at bounding box center [317, 15] width 634 height 34
click at [555, 11] on div "Действия" at bounding box center [531, 15] width 84 height 18
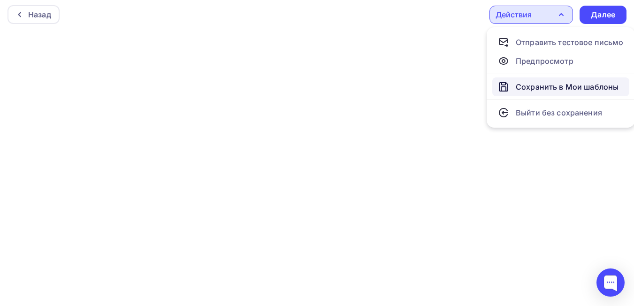
click at [551, 88] on div "Сохранить в Мои шаблоны" at bounding box center [567, 86] width 103 height 11
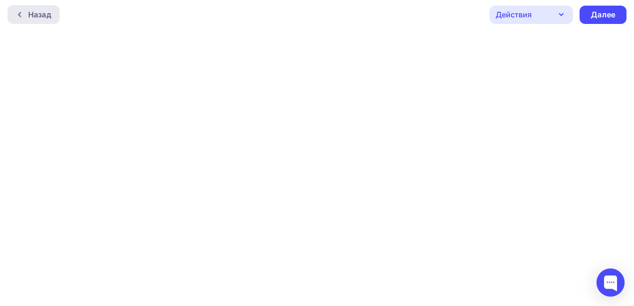
click at [21, 13] on icon at bounding box center [20, 15] width 8 height 8
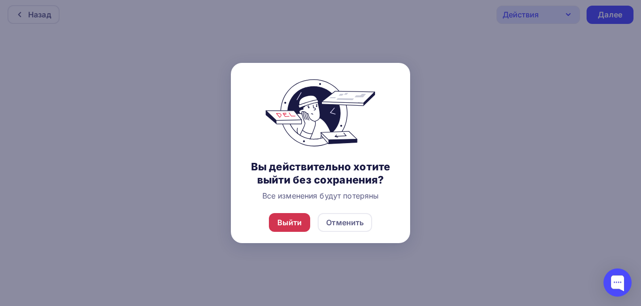
click at [305, 224] on div "Выйти" at bounding box center [290, 222] width 42 height 19
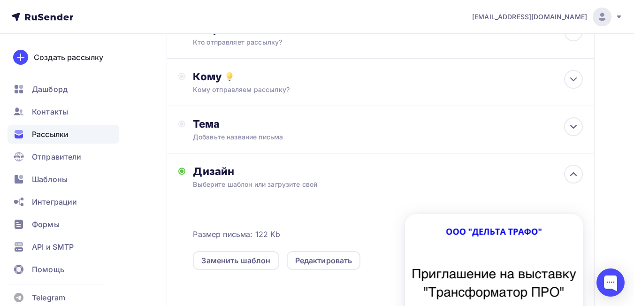
scroll to position [169, 0]
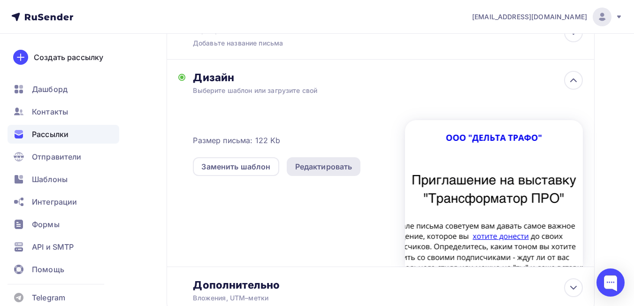
click at [329, 171] on div "Редактировать" at bounding box center [323, 166] width 57 height 11
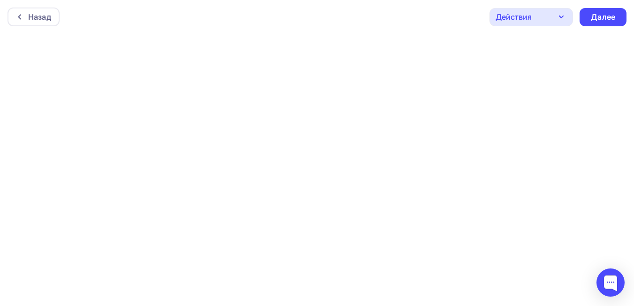
scroll to position [2, 0]
click at [557, 17] on icon "button" at bounding box center [560, 14] width 11 height 11
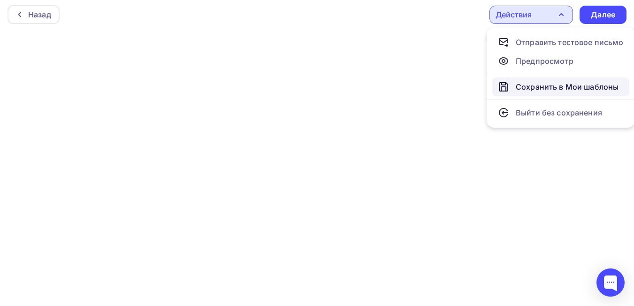
click at [541, 86] on div "Сохранить в Мои шаблоны" at bounding box center [567, 86] width 103 height 11
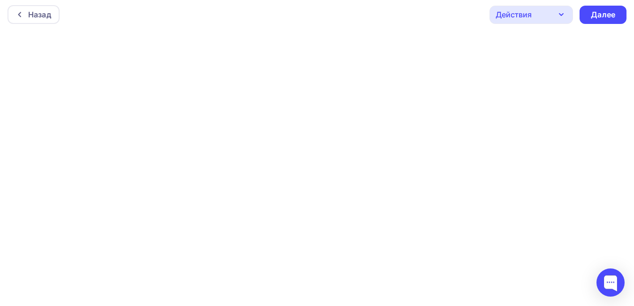
click at [556, 11] on icon "button" at bounding box center [560, 14] width 11 height 11
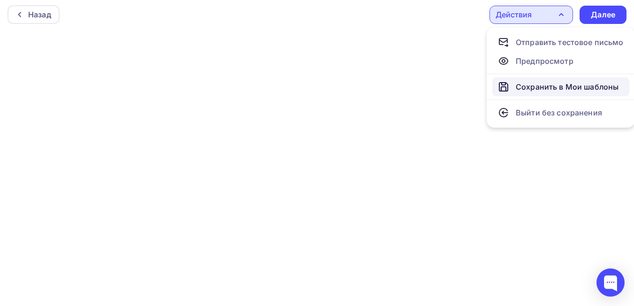
click at [540, 80] on link "Сохранить в Мои шаблоны" at bounding box center [560, 86] width 137 height 19
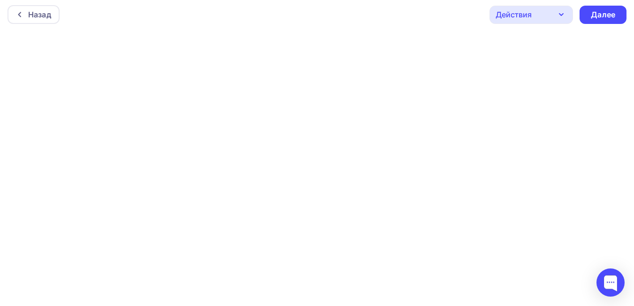
drag, startPoint x: 565, startPoint y: 15, endPoint x: 557, endPoint y: 15, distance: 8.0
click at [561, 15] on icon "button" at bounding box center [560, 14] width 11 height 11
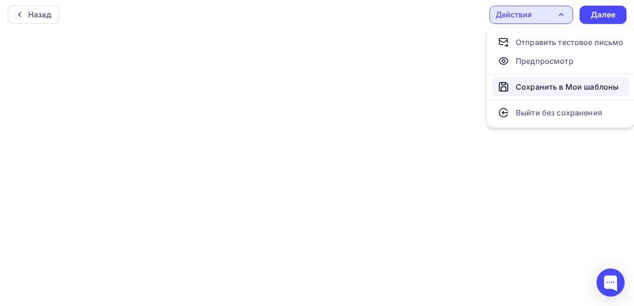
click at [557, 89] on div "Сохранить в Мои шаблоны" at bounding box center [567, 86] width 103 height 11
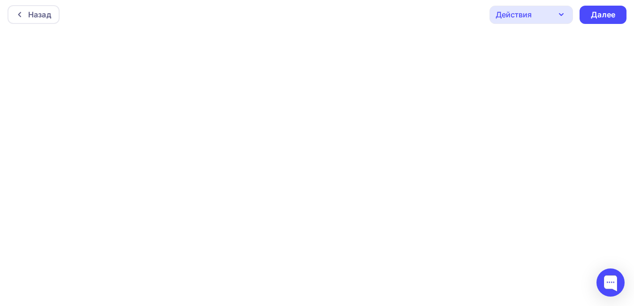
click at [546, 12] on div "Действия" at bounding box center [531, 15] width 84 height 18
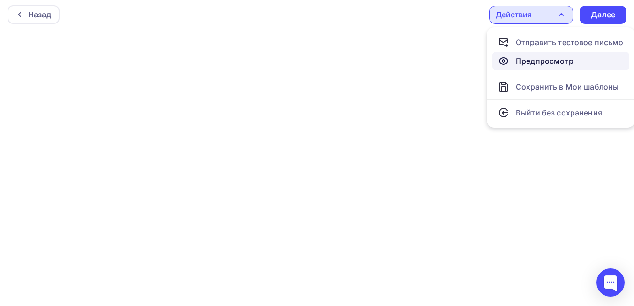
click at [545, 64] on div "Предпросмотр" at bounding box center [545, 60] width 58 height 11
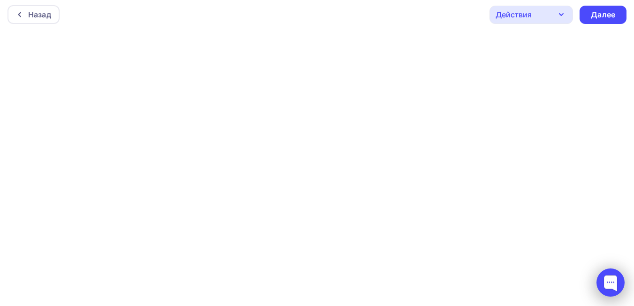
click at [603, 284] on div at bounding box center [610, 282] width 28 height 28
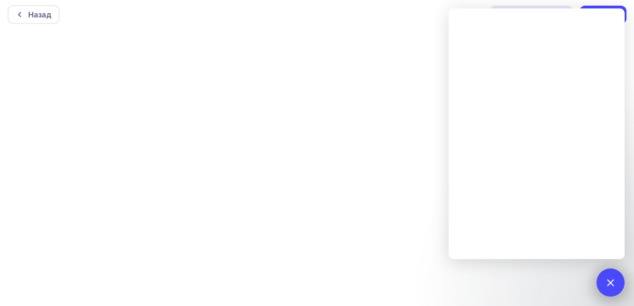
click at [611, 281] on div at bounding box center [610, 282] width 13 height 13
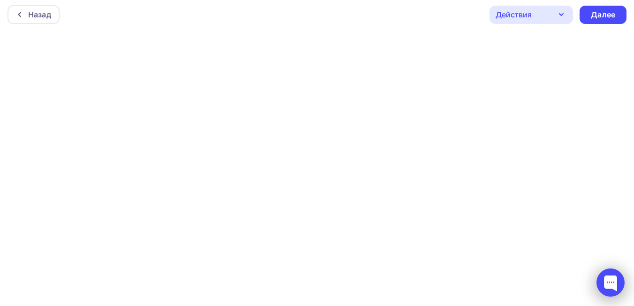
click at [613, 283] on div at bounding box center [610, 282] width 28 height 28
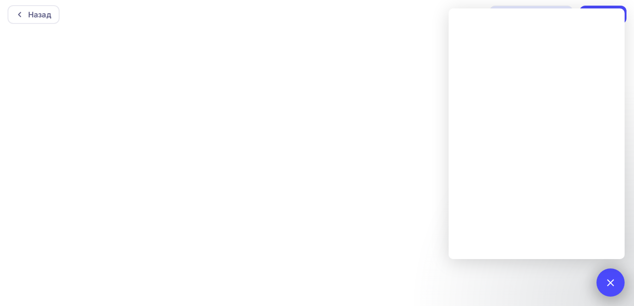
drag, startPoint x: 611, startPoint y: 286, endPoint x: 607, endPoint y: 283, distance: 4.8
click at [611, 285] on div at bounding box center [610, 282] width 13 height 13
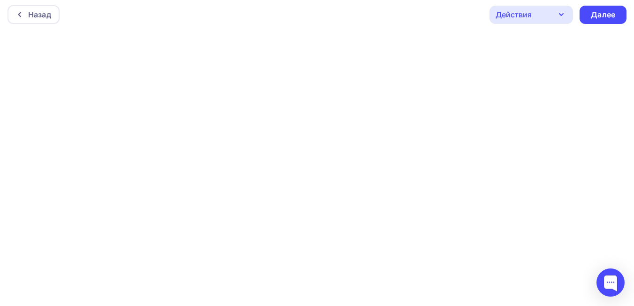
click at [521, 15] on div "Действия" at bounding box center [513, 14] width 36 height 11
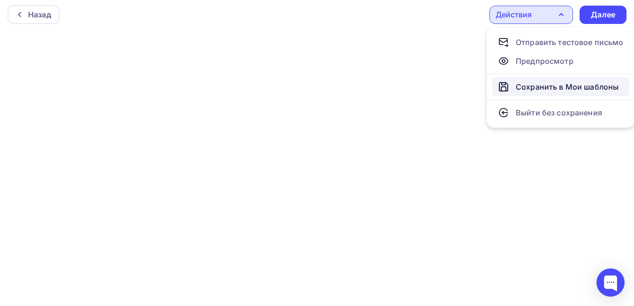
click at [539, 87] on div "Сохранить в Мои шаблоны" at bounding box center [567, 86] width 103 height 11
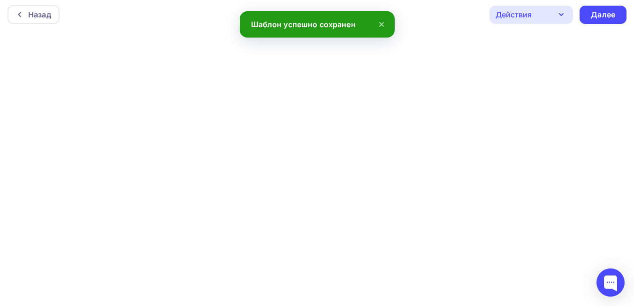
click at [559, 9] on icon "button" at bounding box center [560, 14] width 11 height 11
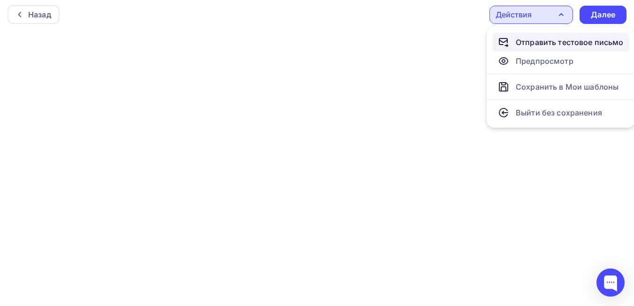
click at [536, 45] on div "Отправить тестовое письмо" at bounding box center [570, 42] width 108 height 11
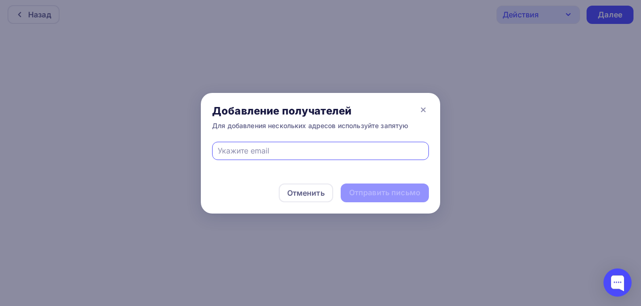
type input "sales-irk@dtrafo.com"
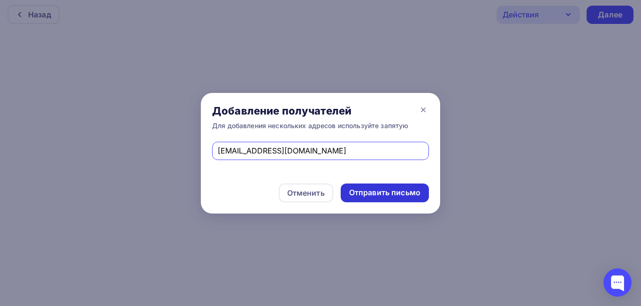
click at [370, 196] on div "Отправить письмо" at bounding box center [384, 192] width 71 height 11
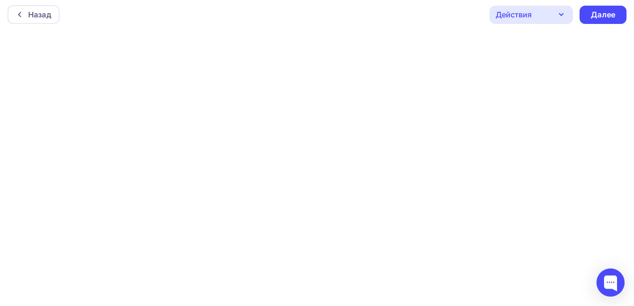
click at [535, 15] on div "Действия" at bounding box center [531, 15] width 84 height 18
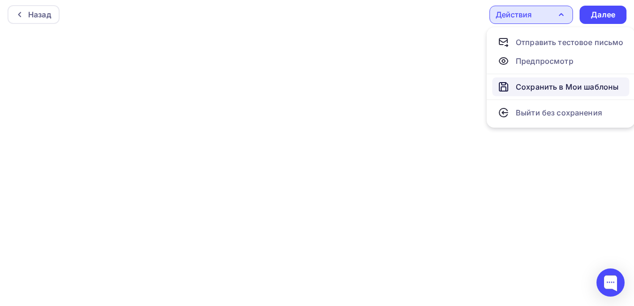
click at [536, 86] on div "Сохранить в Мои шаблоны" at bounding box center [567, 86] width 103 height 11
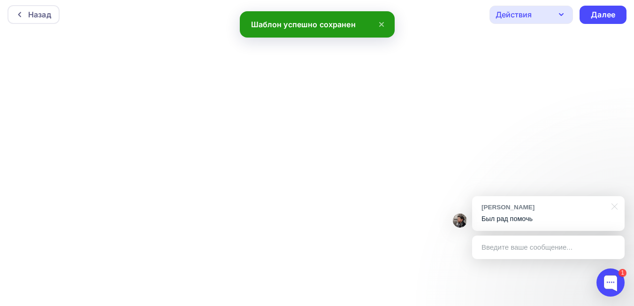
click at [521, 248] on div "Введите ваше сообщение..." at bounding box center [548, 247] width 152 height 23
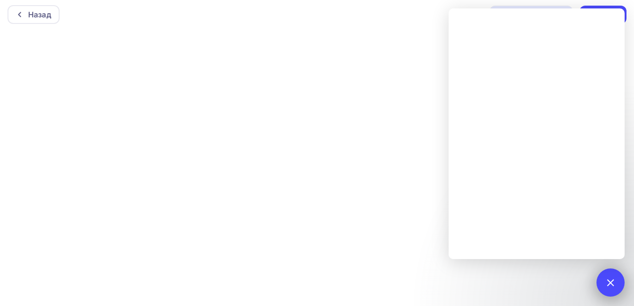
click at [612, 283] on div at bounding box center [610, 282] width 13 height 13
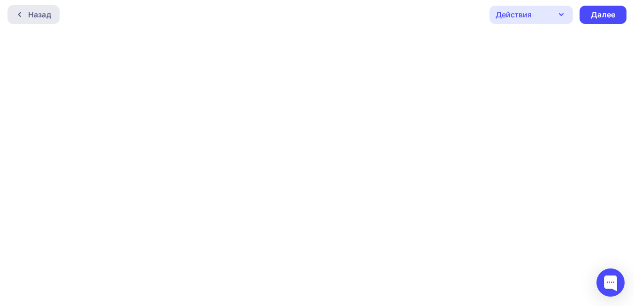
click at [25, 16] on div at bounding box center [22, 15] width 12 height 8
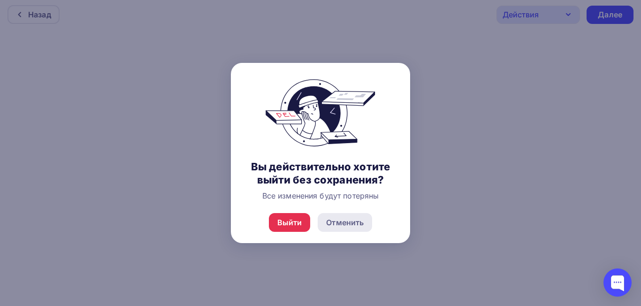
click at [350, 221] on div "Отменить" at bounding box center [345, 222] width 38 height 11
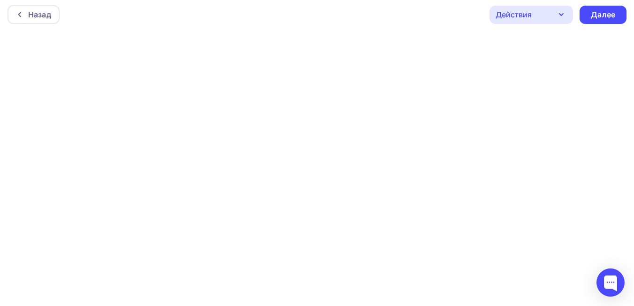
click at [517, 17] on div "Действия" at bounding box center [513, 14] width 36 height 11
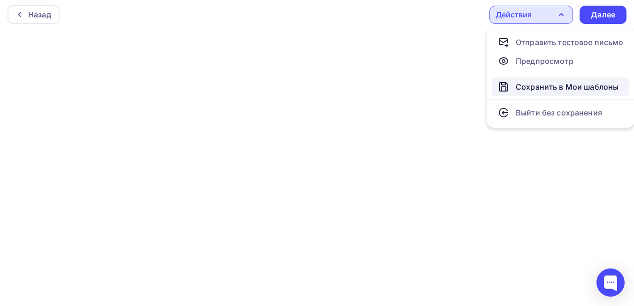
click at [527, 89] on div "Сохранить в Мои шаблоны" at bounding box center [567, 86] width 103 height 11
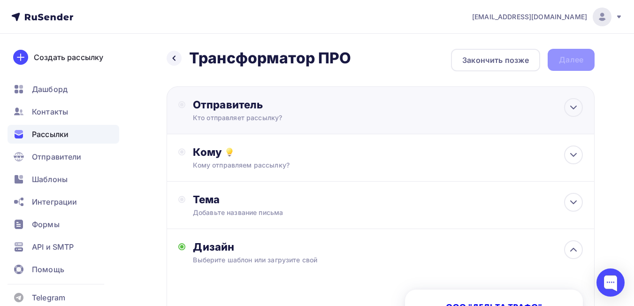
click at [356, 118] on div "Кто отправляет рассылку?" at bounding box center [284, 117] width 183 height 9
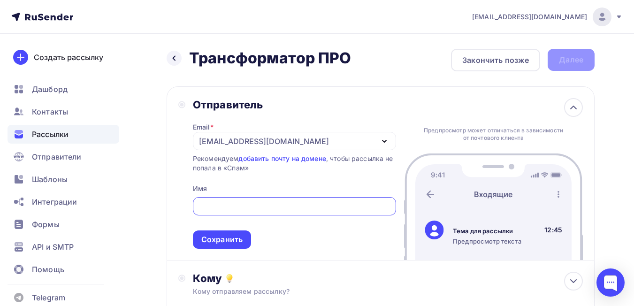
click at [270, 206] on input "text" at bounding box center [294, 206] width 192 height 11
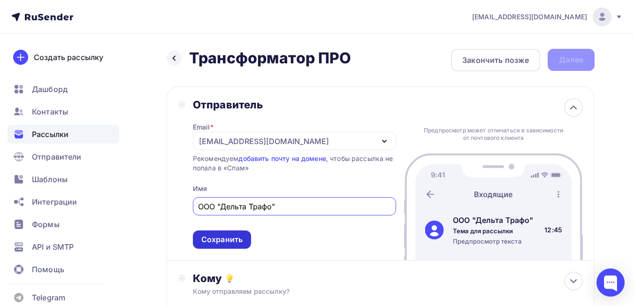
type input "ООО "Дельта Трафо""
click at [233, 235] on div "Сохранить" at bounding box center [221, 239] width 41 height 11
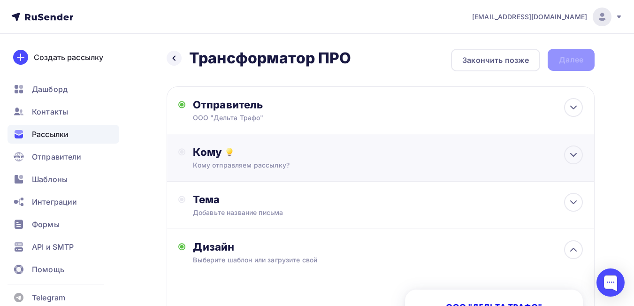
click at [335, 158] on div "Кому" at bounding box center [388, 151] width 390 height 13
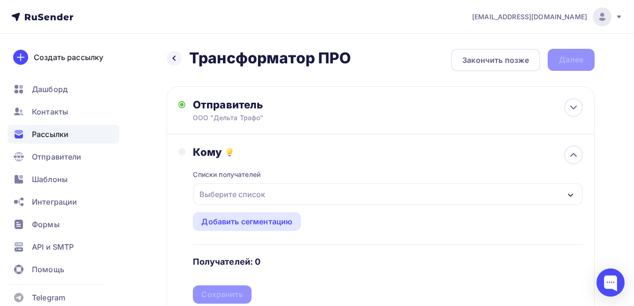
click at [314, 200] on div "Выберите список" at bounding box center [387, 194] width 389 height 22
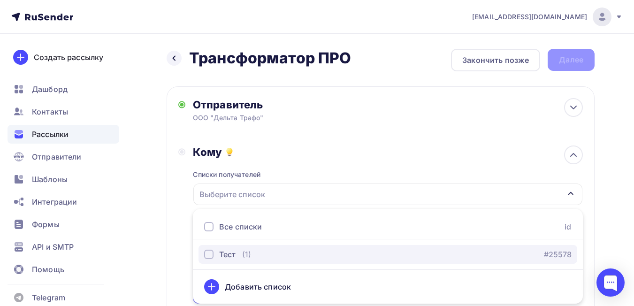
click at [210, 257] on div "button" at bounding box center [208, 254] width 9 height 9
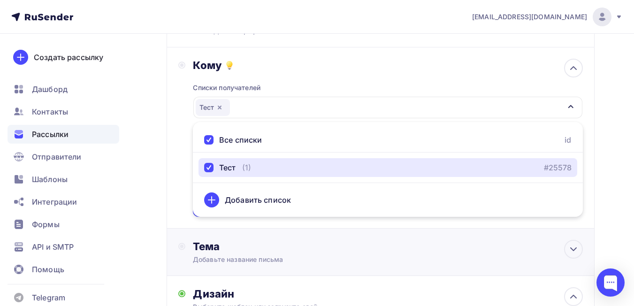
scroll to position [94, 0]
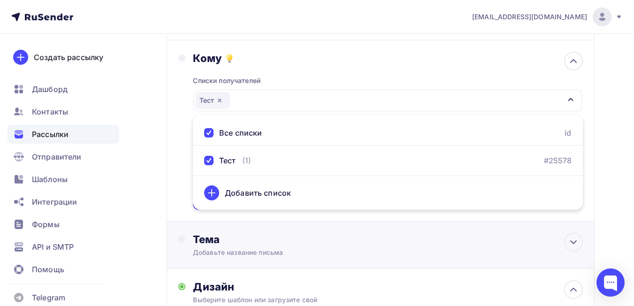
click at [391, 231] on div "Тема Добавьте название письма Тема * Рекомендуем использовать не более 150 симв…" at bounding box center [381, 244] width 428 height 47
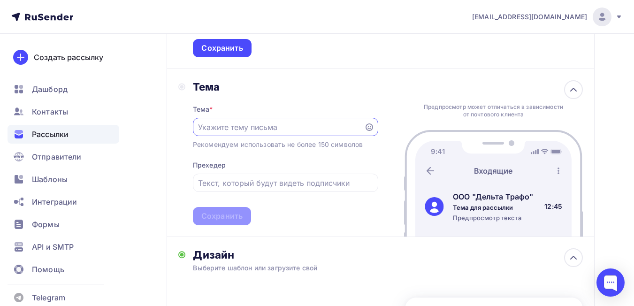
scroll to position [281, 0]
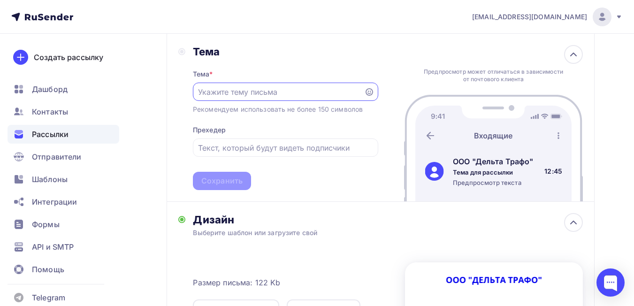
click at [305, 93] on input "text" at bounding box center [278, 91] width 160 height 11
click at [242, 90] on input "text" at bounding box center [278, 91] width 160 height 11
paste input "Выставка «Трансформатор ПРО»"
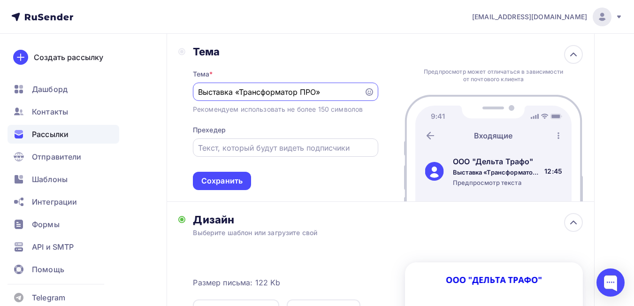
type input "Выставка «Трансформатор ПРО»"
click at [249, 143] on input "text" at bounding box center [285, 147] width 175 height 11
paste input "Выставка «Трансформатор ПРО»"
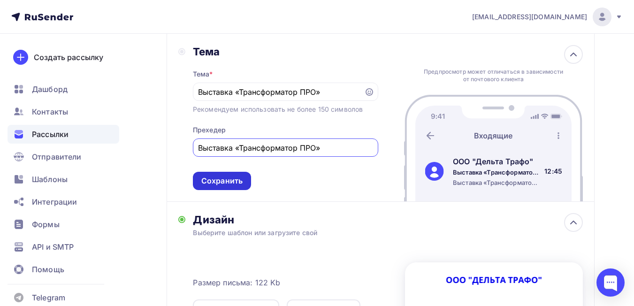
type input "Выставка «Трансформатор ПРО»"
click at [220, 183] on div "Сохранить" at bounding box center [221, 180] width 41 height 11
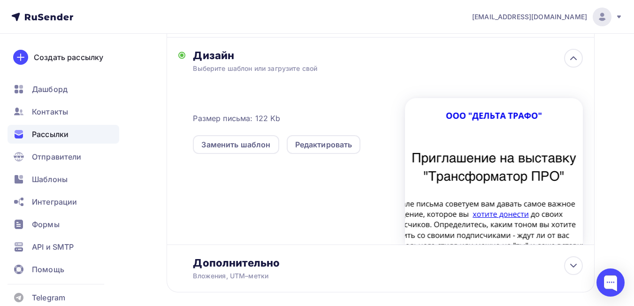
scroll to position [381, 0]
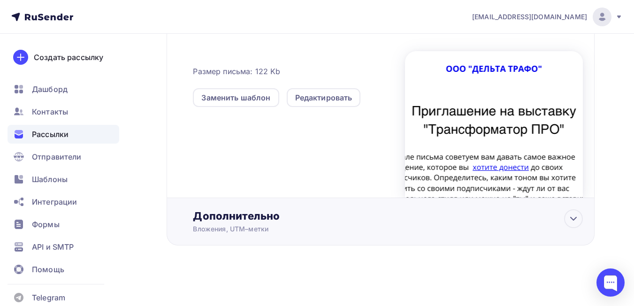
click at [247, 218] on div "Дополнительно" at bounding box center [388, 215] width 390 height 13
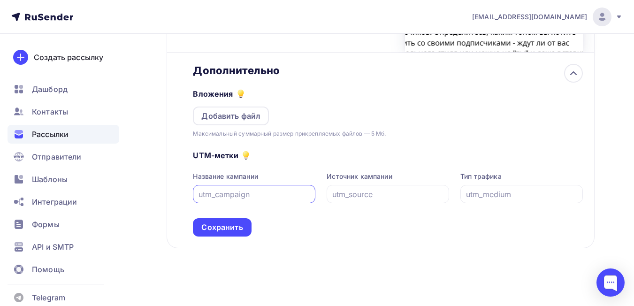
scroll to position [530, 0]
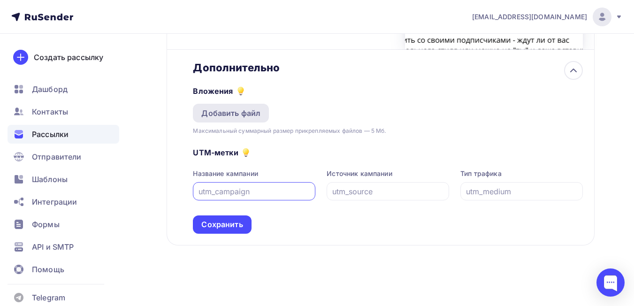
click at [240, 111] on div "Добавить файл" at bounding box center [230, 112] width 59 height 11
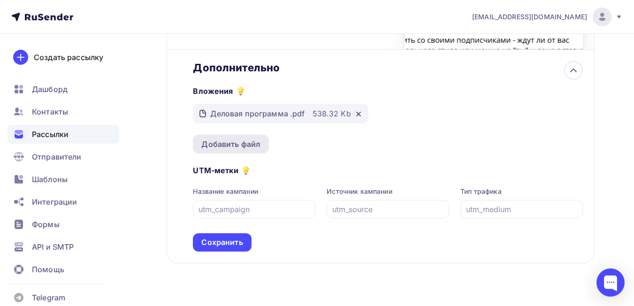
click at [247, 142] on div "Добавить файл" at bounding box center [230, 143] width 59 height 11
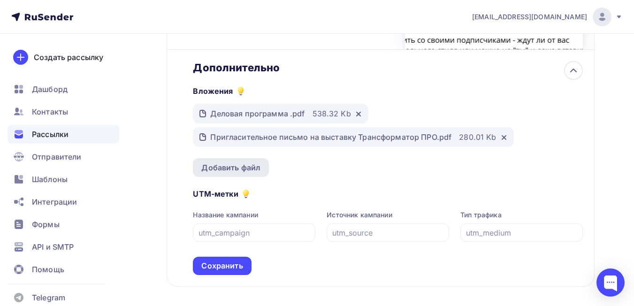
click at [247, 164] on div "Добавить файл" at bounding box center [230, 167] width 59 height 11
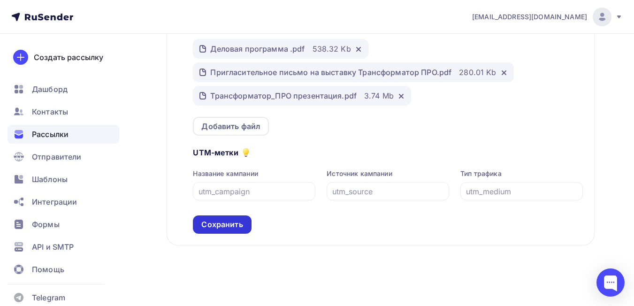
click at [226, 225] on div "Сохранить" at bounding box center [221, 224] width 41 height 11
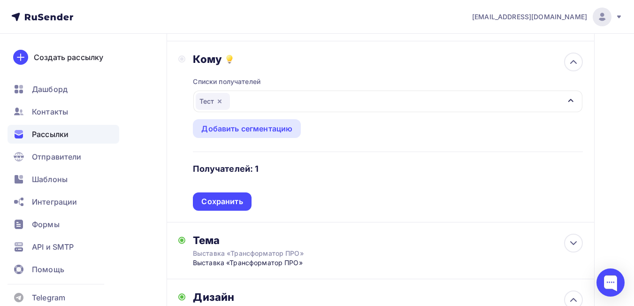
scroll to position [94, 0]
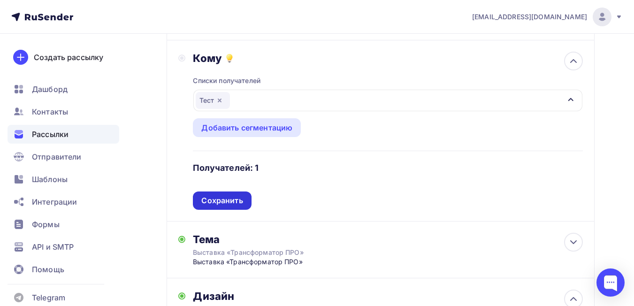
click at [233, 198] on div "Сохранить" at bounding box center [221, 200] width 41 height 11
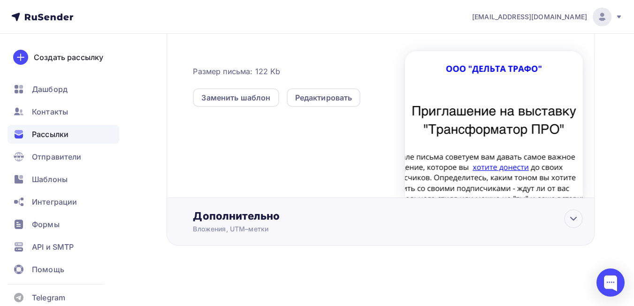
scroll to position [0, 0]
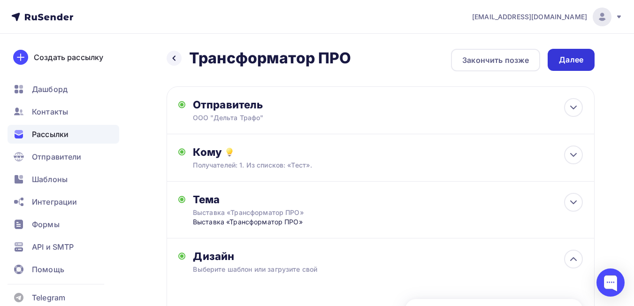
click at [571, 66] on div "Далее" at bounding box center [570, 60] width 47 height 22
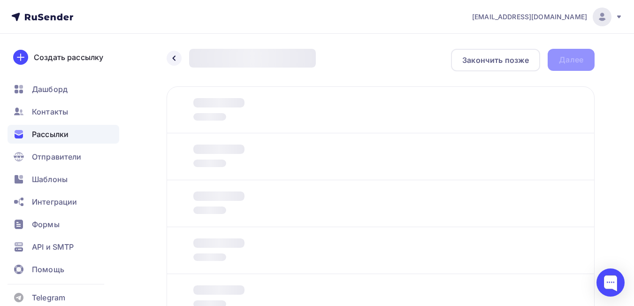
click at [603, 179] on div "Назад Трансформатор ПРО Трансформатор ПРО Закончить позже Далее Отправитель ООО…" at bounding box center [317, 208] width 634 height 348
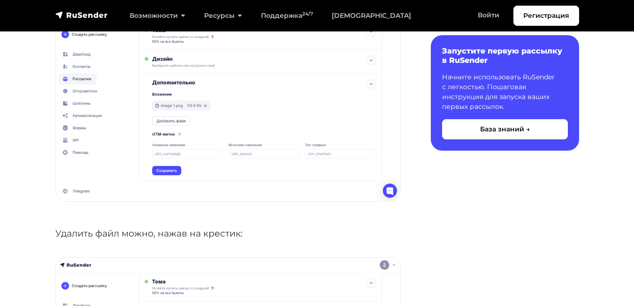
scroll to position [516, 0]
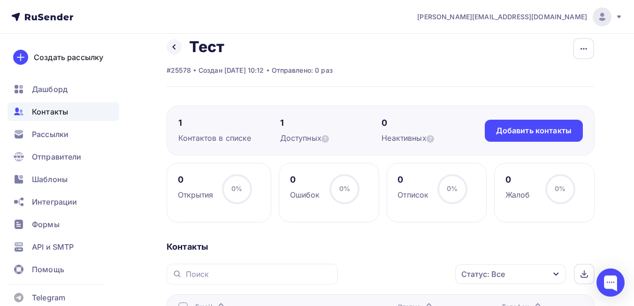
scroll to position [151, 0]
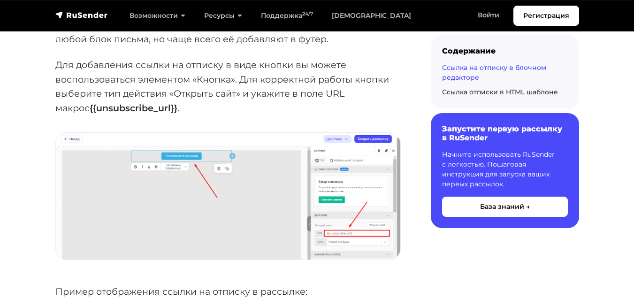
scroll to position [1126, 0]
click at [266, 204] on img at bounding box center [228, 195] width 344 height 127
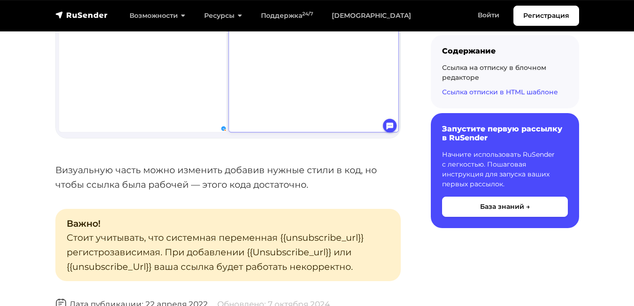
scroll to position [2109, 0]
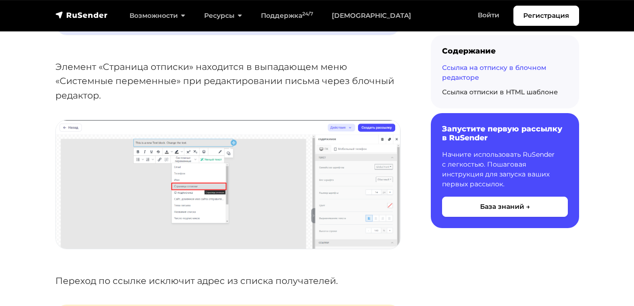
scroll to position [704, 0]
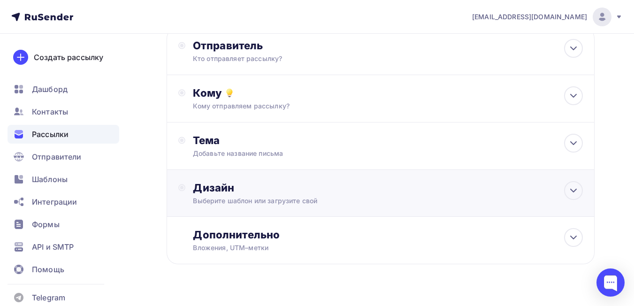
scroll to position [78, 0]
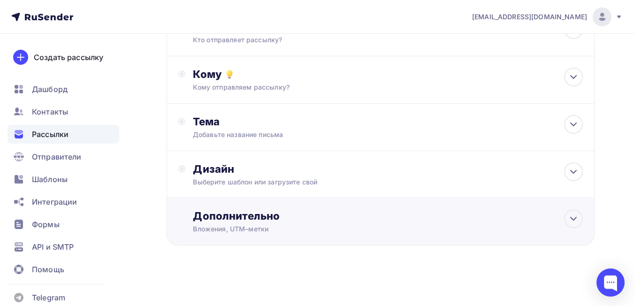
click at [408, 210] on div "Дополнительно" at bounding box center [388, 215] width 390 height 13
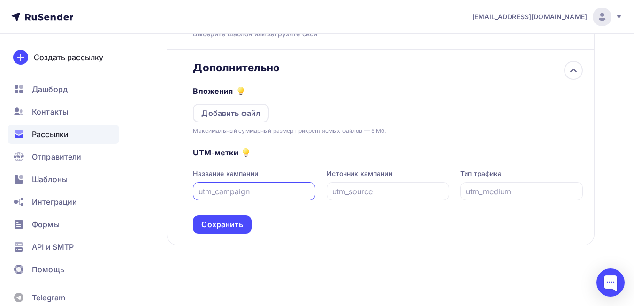
scroll to position [0, 0]
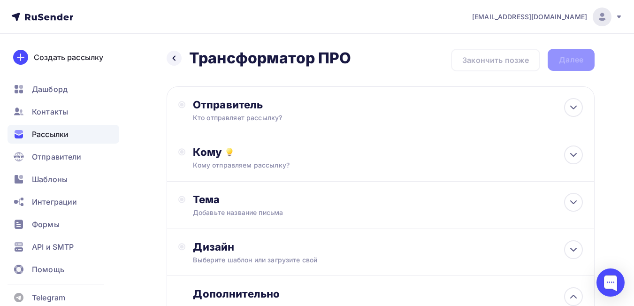
click at [47, 137] on span "Рассылки" at bounding box center [50, 134] width 37 height 11
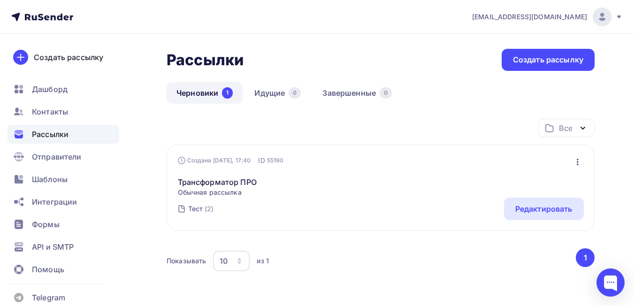
click at [208, 93] on link "Черновики 1" at bounding box center [205, 93] width 76 height 22
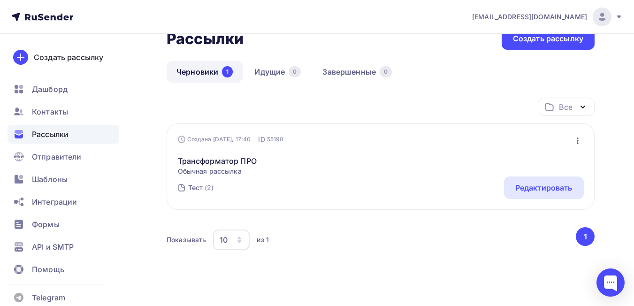
scroll to position [38, 0]
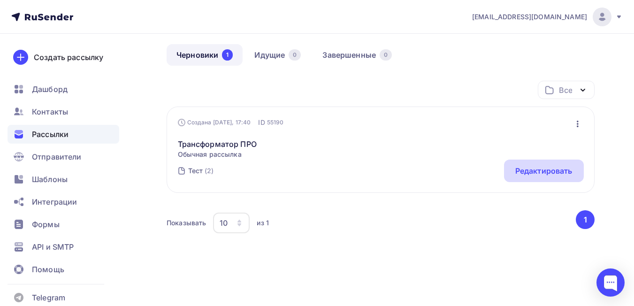
click at [531, 176] on div "Редактировать" at bounding box center [543, 170] width 57 height 11
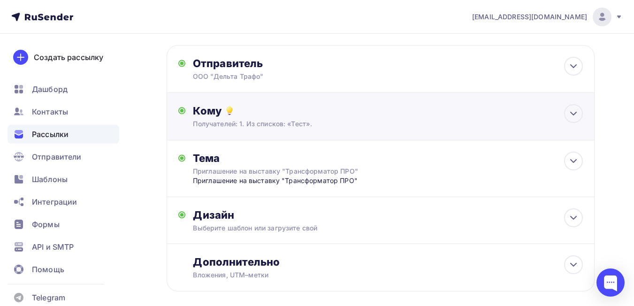
scroll to position [87, 0]
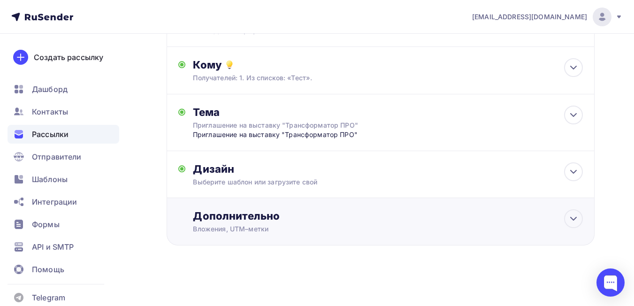
click at [413, 218] on div "Дополнительно" at bounding box center [388, 215] width 390 height 13
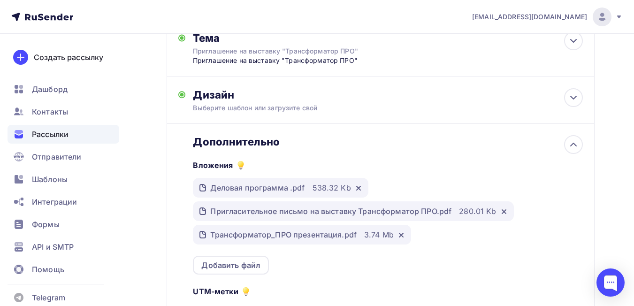
scroll to position [300, 0]
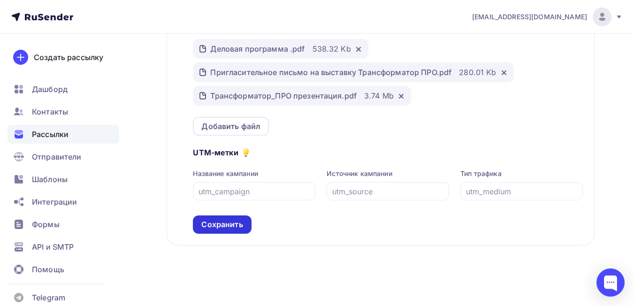
click at [231, 228] on div "Сохранить" at bounding box center [221, 224] width 41 height 11
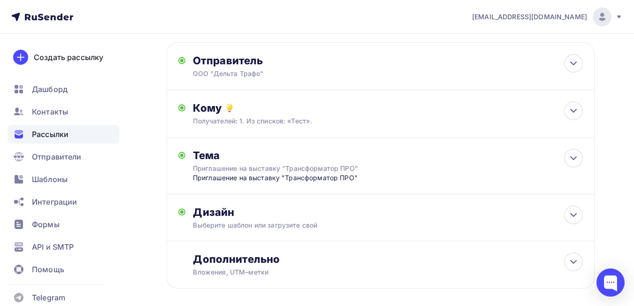
scroll to position [0, 0]
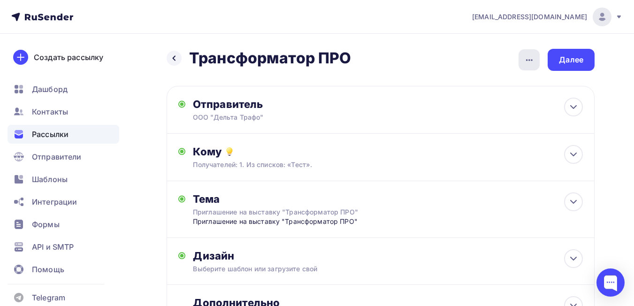
click at [528, 65] on icon "button" at bounding box center [529, 59] width 11 height 11
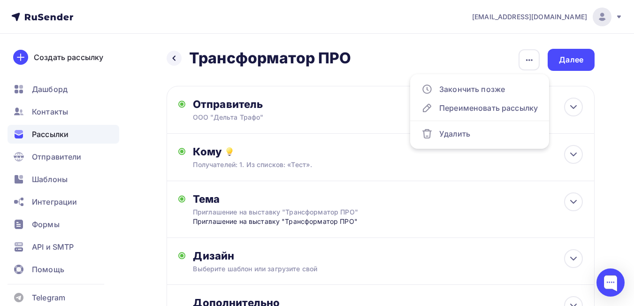
click at [471, 53] on div "Назад Трансформатор ПРО Трансформатор ПРО Закончить позже Переименовать рассылк…" at bounding box center [381, 60] width 428 height 22
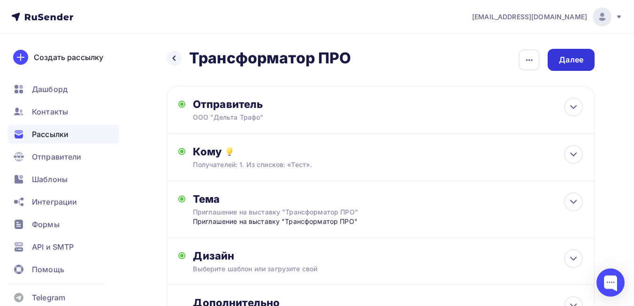
click at [572, 56] on div "Далее" at bounding box center [571, 59] width 24 height 11
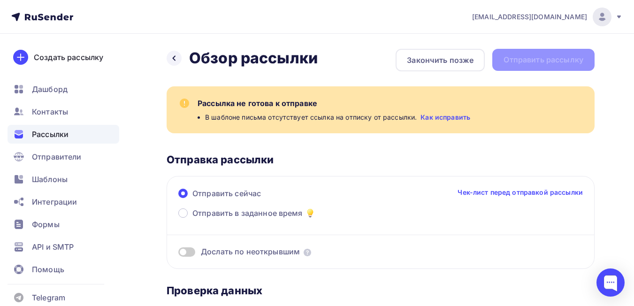
click at [54, 137] on span "Рассылки" at bounding box center [50, 134] width 37 height 11
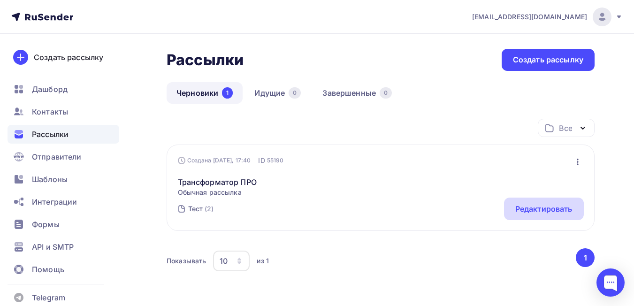
click at [540, 206] on div "Редактировать" at bounding box center [543, 208] width 57 height 11
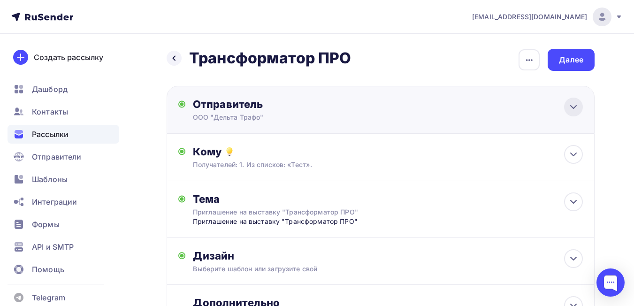
click at [577, 108] on icon at bounding box center [573, 106] width 11 height 11
type input "ООО "Дельта Трафо""
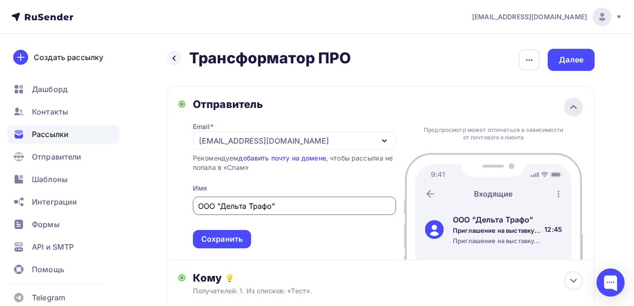
click at [577, 108] on icon at bounding box center [573, 106] width 11 height 11
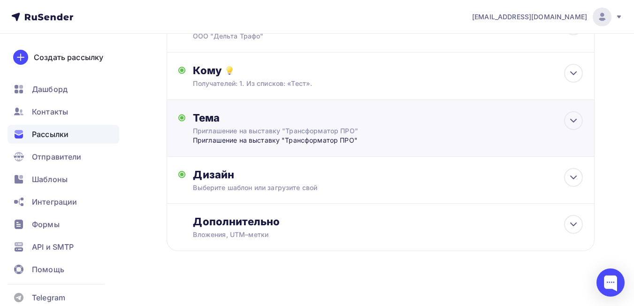
scroll to position [87, 0]
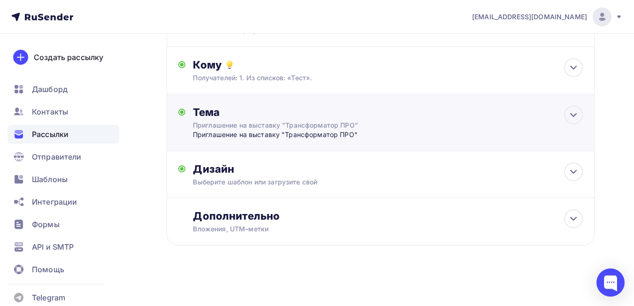
click at [351, 123] on div "Приглашение на выставку "Трансформатор ПРО"" at bounding box center [276, 125] width 167 height 9
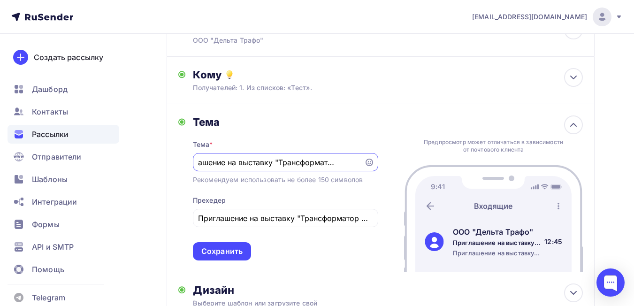
scroll to position [0, 0]
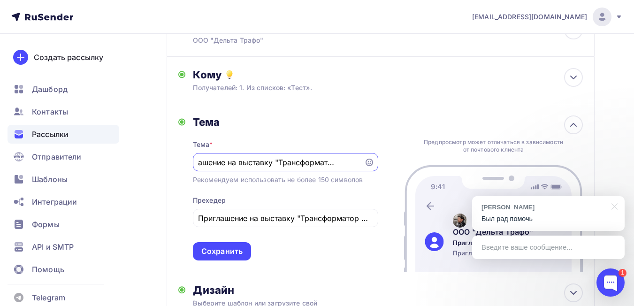
click at [625, 144] on div "Назад Трансформатор ПРО Трансформатор ПРО Закончить позже Переименовать рассылк…" at bounding box center [317, 192] width 634 height 470
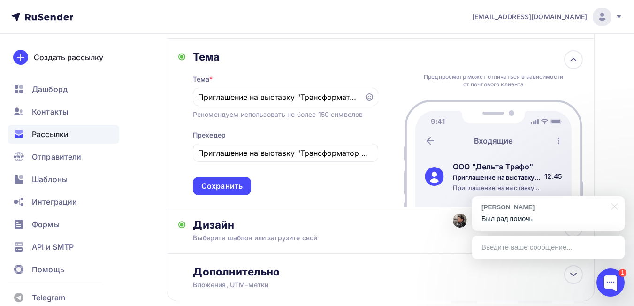
scroll to position [171, 0]
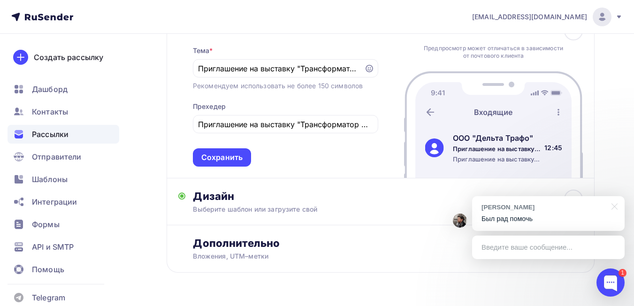
click at [487, 284] on div "Назад Трансформатор ПРО Трансформатор ПРО Закончить позже Переименовать рассылк…" at bounding box center [381, 87] width 428 height 418
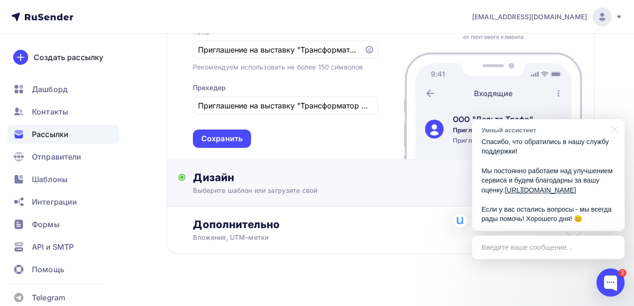
scroll to position [198, 0]
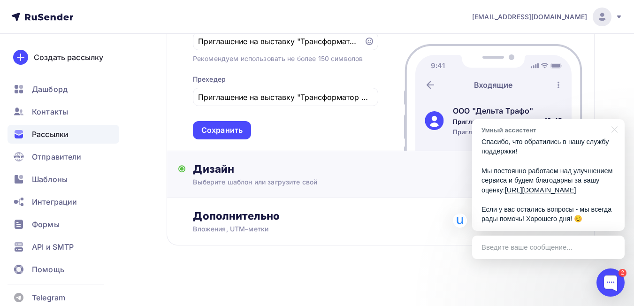
click at [290, 166] on div "Дизайн" at bounding box center [388, 168] width 390 height 13
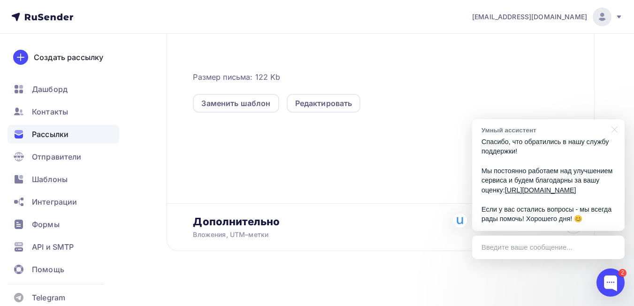
scroll to position [358, 0]
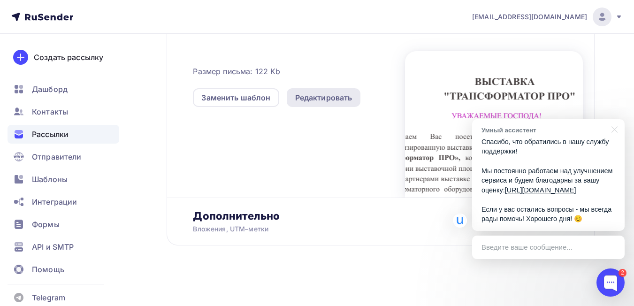
click at [344, 89] on div "Редактировать" at bounding box center [324, 97] width 74 height 19
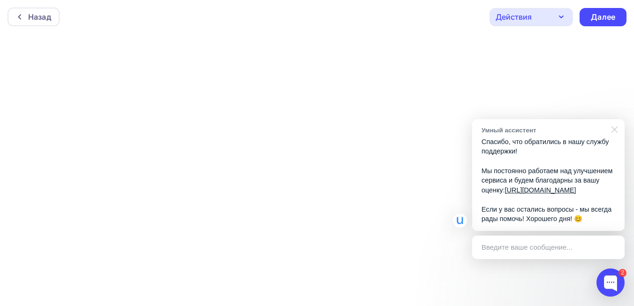
click at [616, 121] on div at bounding box center [612, 128] width 23 height 19
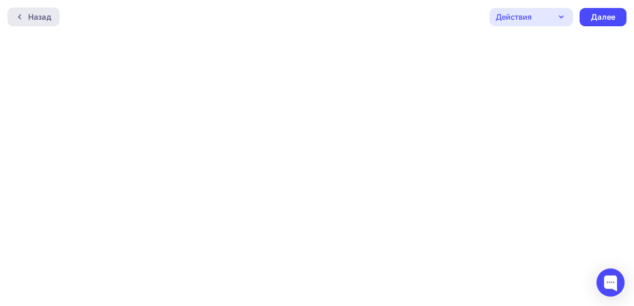
click at [42, 9] on div "Назад" at bounding box center [34, 17] width 52 height 19
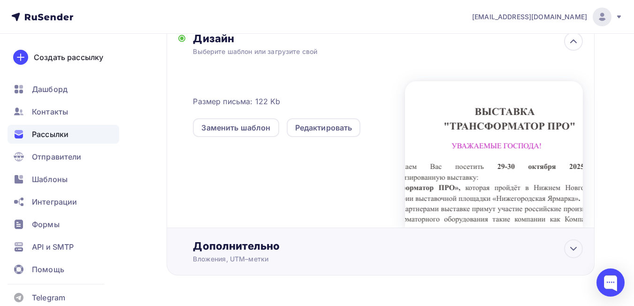
scroll to position [247, 0]
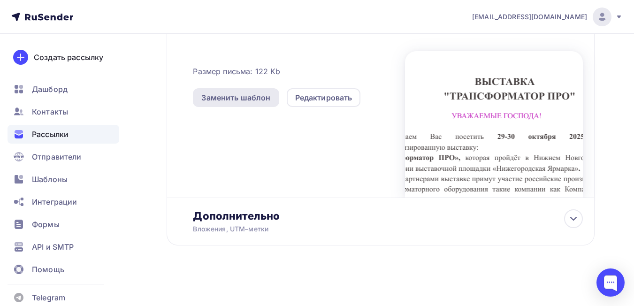
click at [245, 99] on div "Заменить шаблон" at bounding box center [235, 97] width 69 height 11
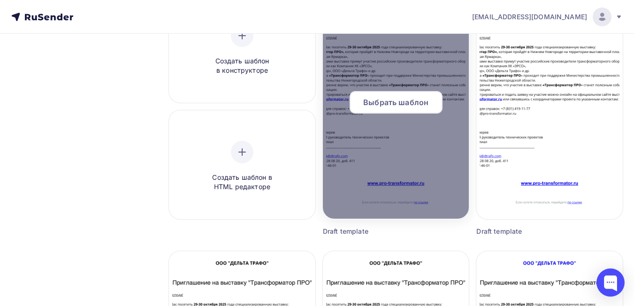
scroll to position [47, 0]
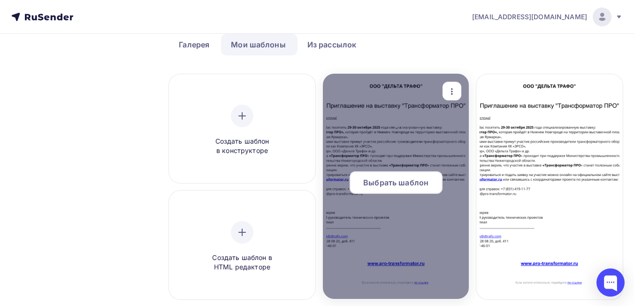
click at [394, 187] on span "Выбрать шаблон" at bounding box center [395, 182] width 65 height 11
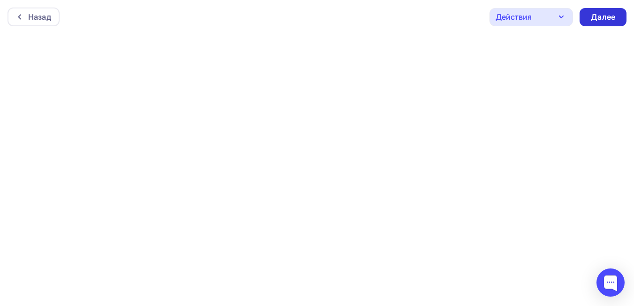
click at [591, 14] on div "Далее" at bounding box center [603, 17] width 24 height 11
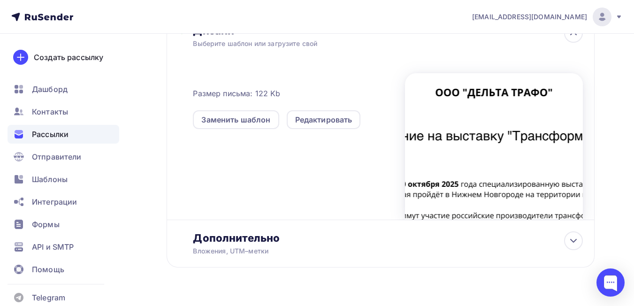
scroll to position [235, 0]
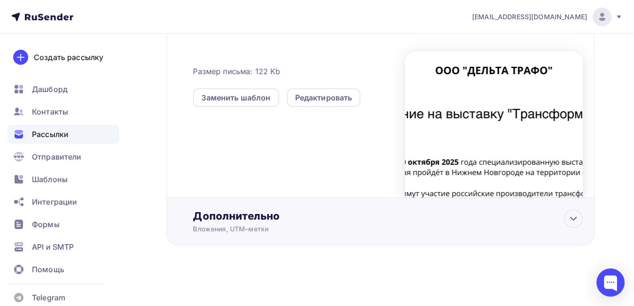
click at [260, 225] on div "Вложения, UTM–метки" at bounding box center [368, 228] width 351 height 9
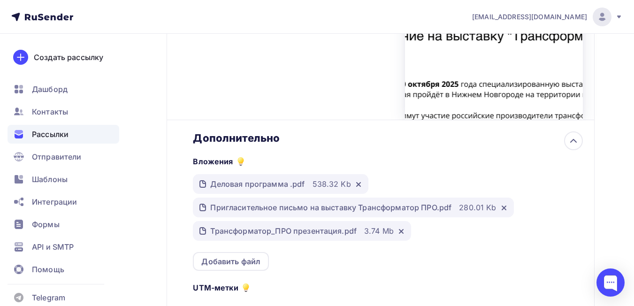
scroll to position [434, 0]
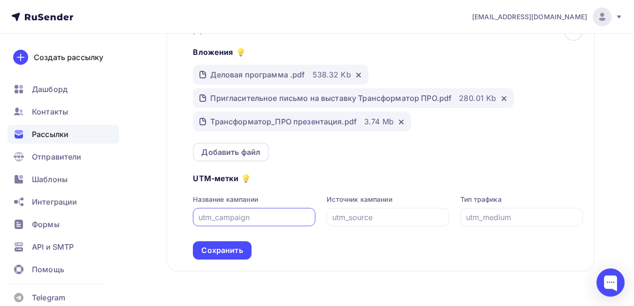
click at [233, 248] on div "Сохранить" at bounding box center [221, 250] width 41 height 11
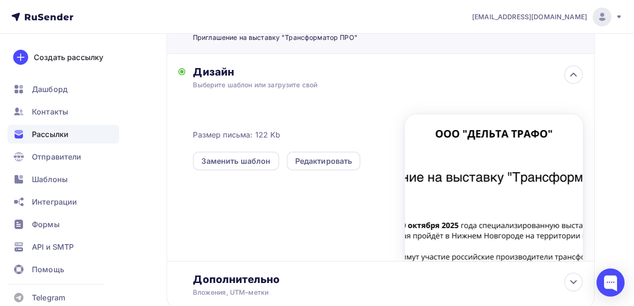
scroll to position [0, 0]
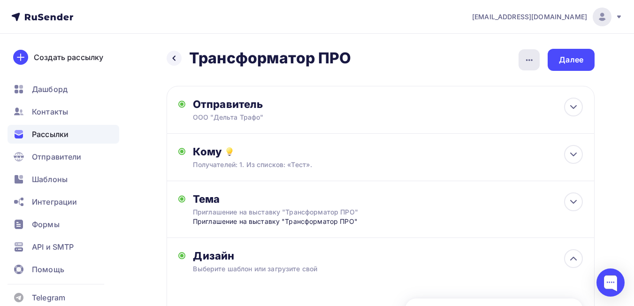
click at [528, 62] on icon "button" at bounding box center [529, 59] width 11 height 11
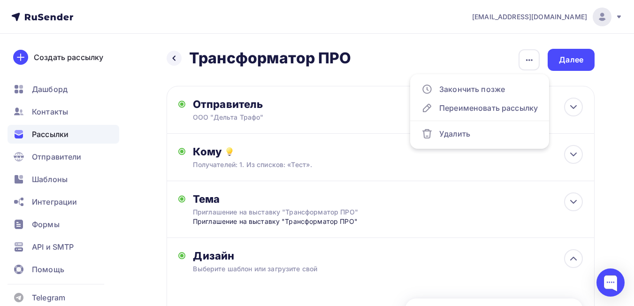
click at [465, 61] on div "Назад Трансформатор ПРО Трансформатор ПРО Закончить позже Переименовать рассылк…" at bounding box center [381, 60] width 428 height 22
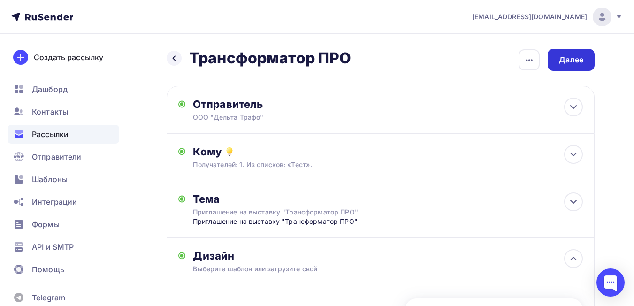
click at [573, 56] on div "Далее" at bounding box center [571, 59] width 24 height 11
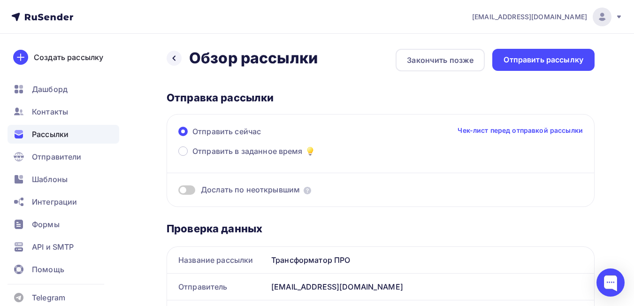
click at [499, 129] on link "Чек-лист перед отправкой рассылки" at bounding box center [519, 130] width 125 height 9
click at [546, 64] on div "Отправить рассылку" at bounding box center [543, 59] width 80 height 11
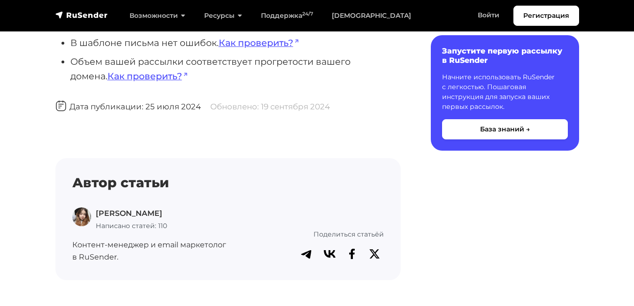
scroll to position [94, 0]
